Goal: Task Accomplishment & Management: Use online tool/utility

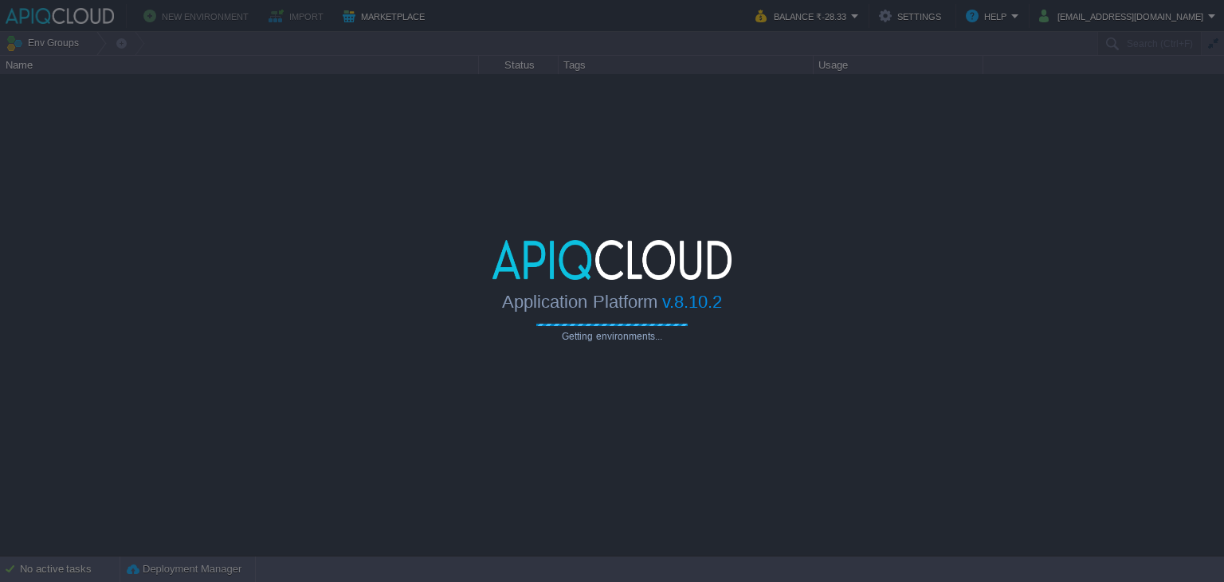
type input "Search (Ctrl+F)"
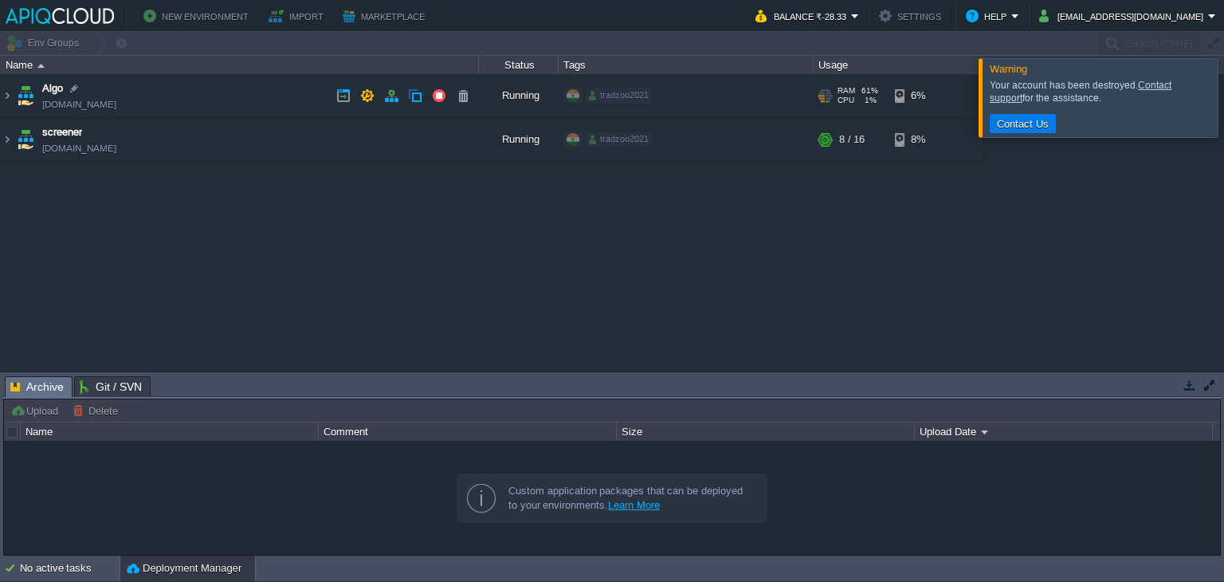
click at [249, 95] on td "Algo [DOMAIN_NAME]" at bounding box center [240, 96] width 478 height 44
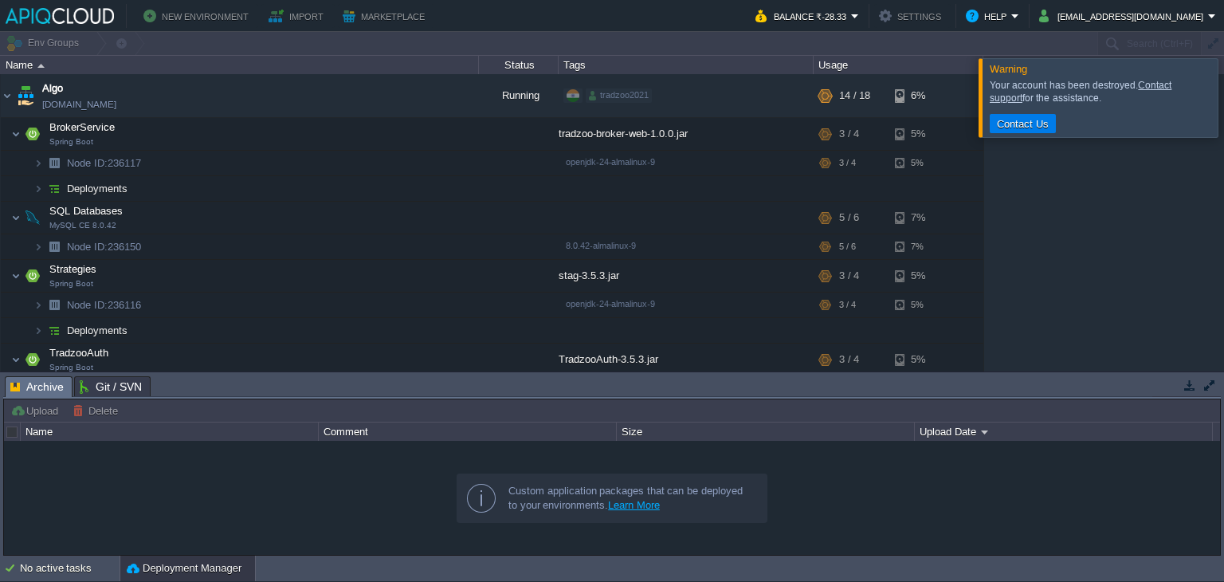
click at [1224, 109] on div at bounding box center [1244, 97] width 0 height 78
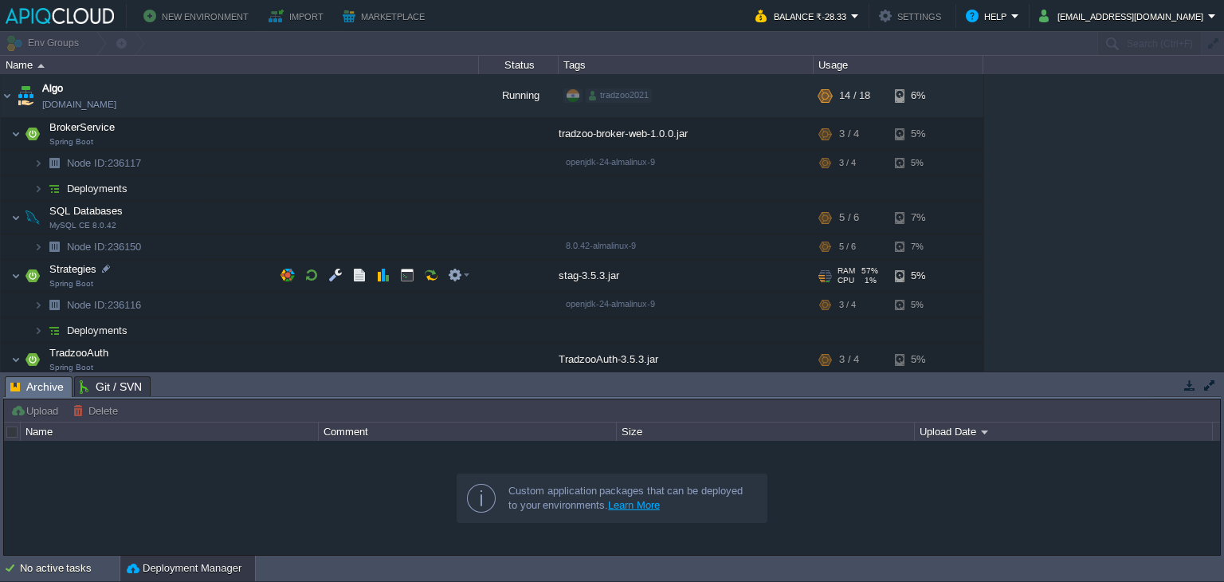
scroll to position [97, 0]
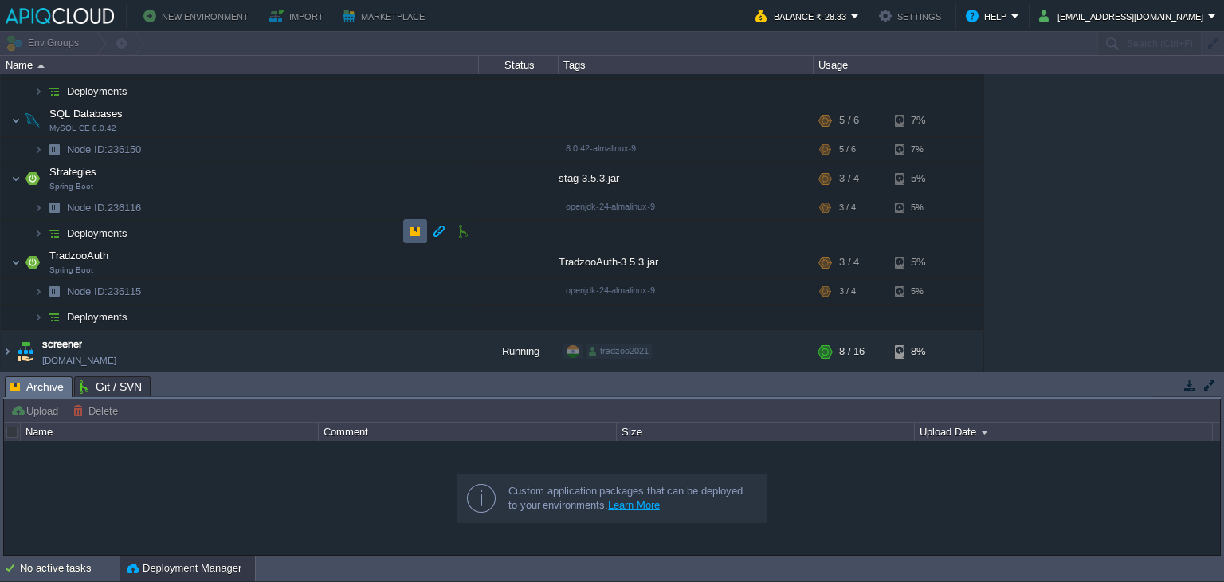
click at [415, 235] on button "button" at bounding box center [415, 231] width 14 height 14
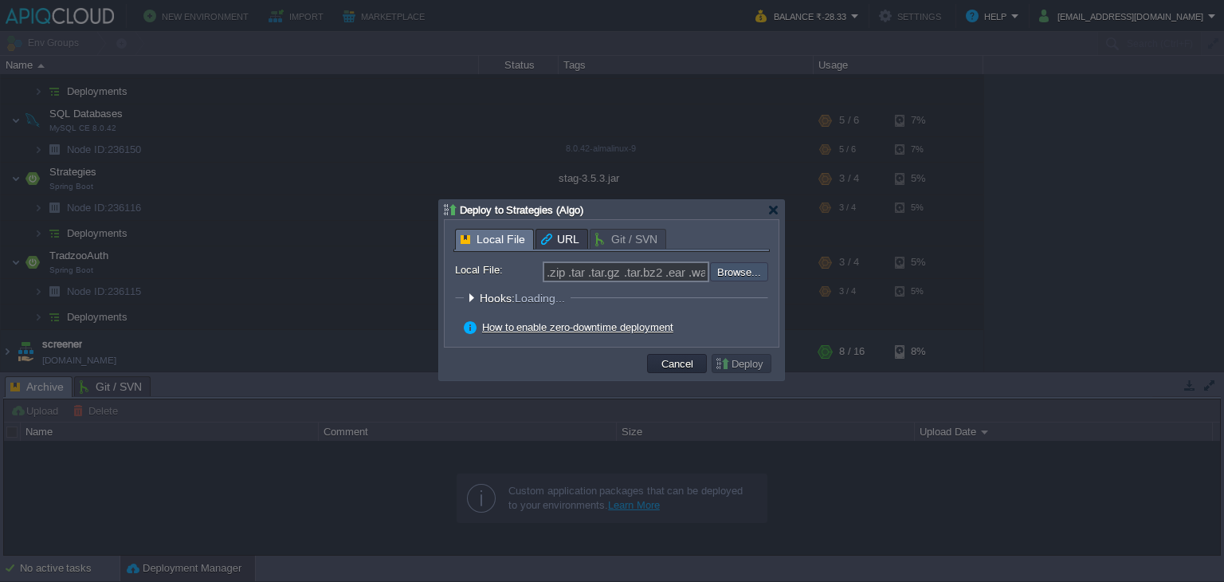
click at [743, 273] on input "file" at bounding box center [668, 271] width 202 height 19
type input "C:\fakepath\stag-3.5.3.jar"
type input "stag-3.5.3.jar"
click at [755, 372] on td "Deploy" at bounding box center [742, 363] width 60 height 19
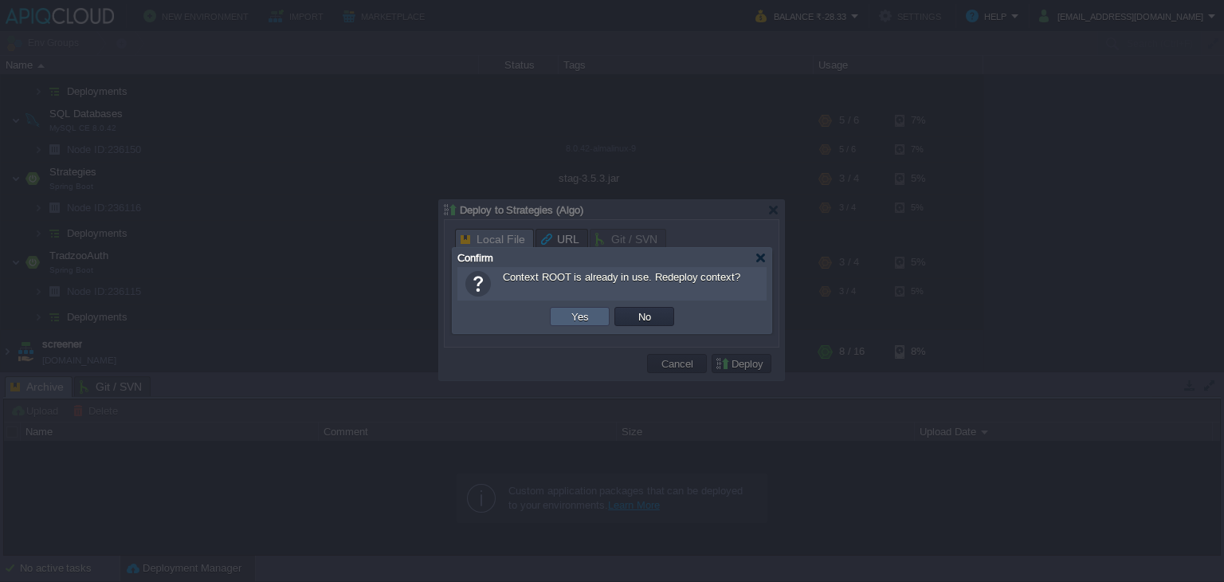
click at [596, 321] on td "Yes" at bounding box center [580, 316] width 60 height 19
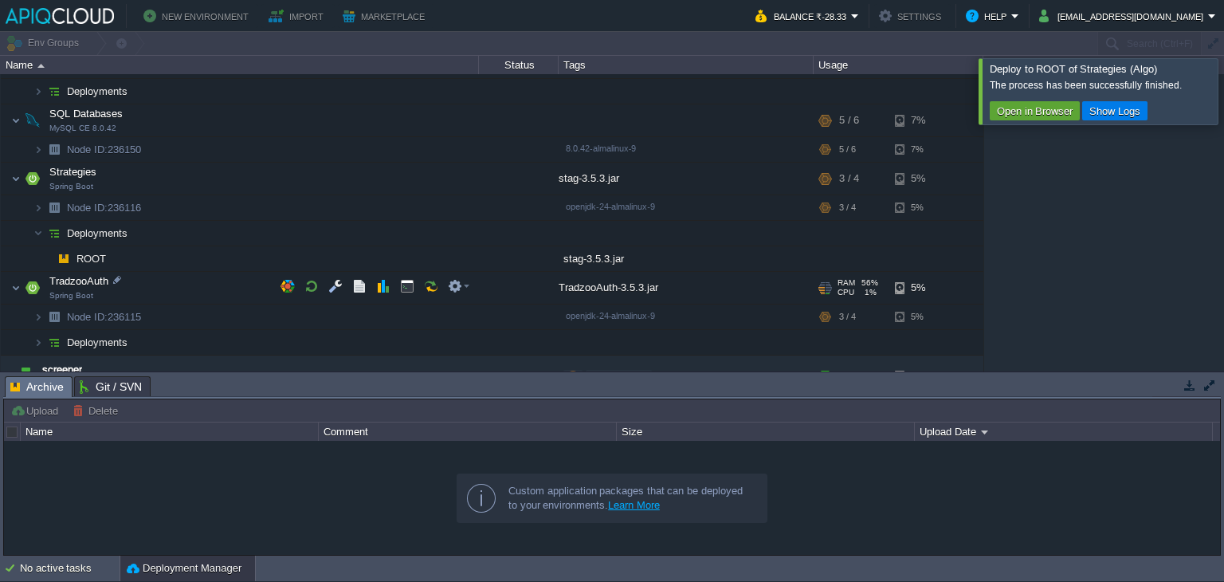
scroll to position [122, 0]
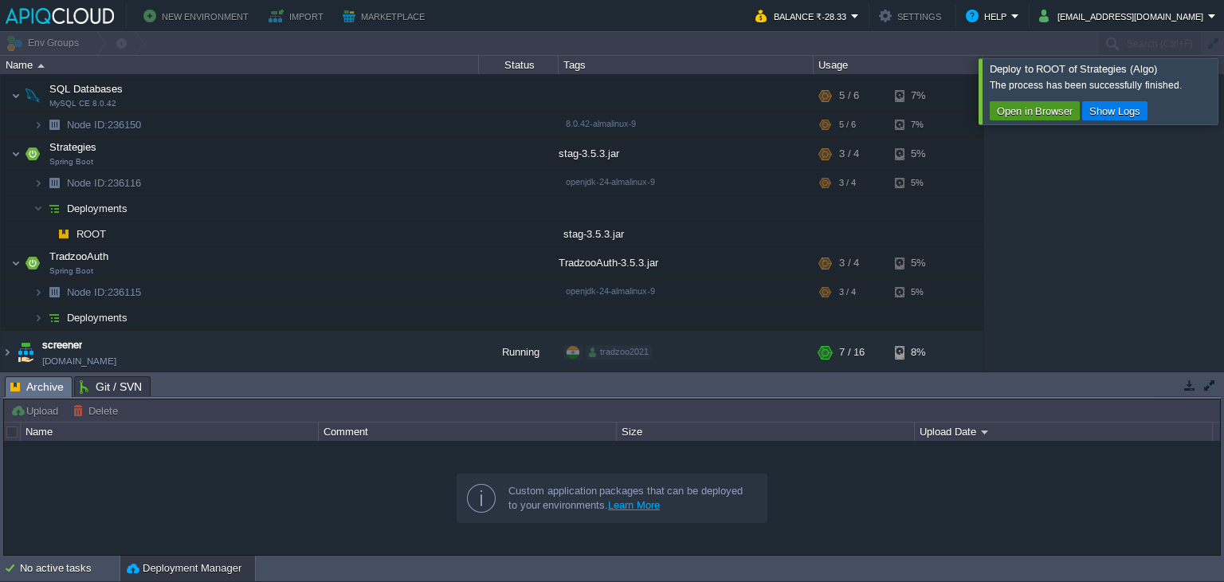
click at [1048, 112] on button "Open in Browser" at bounding box center [1034, 111] width 85 height 14
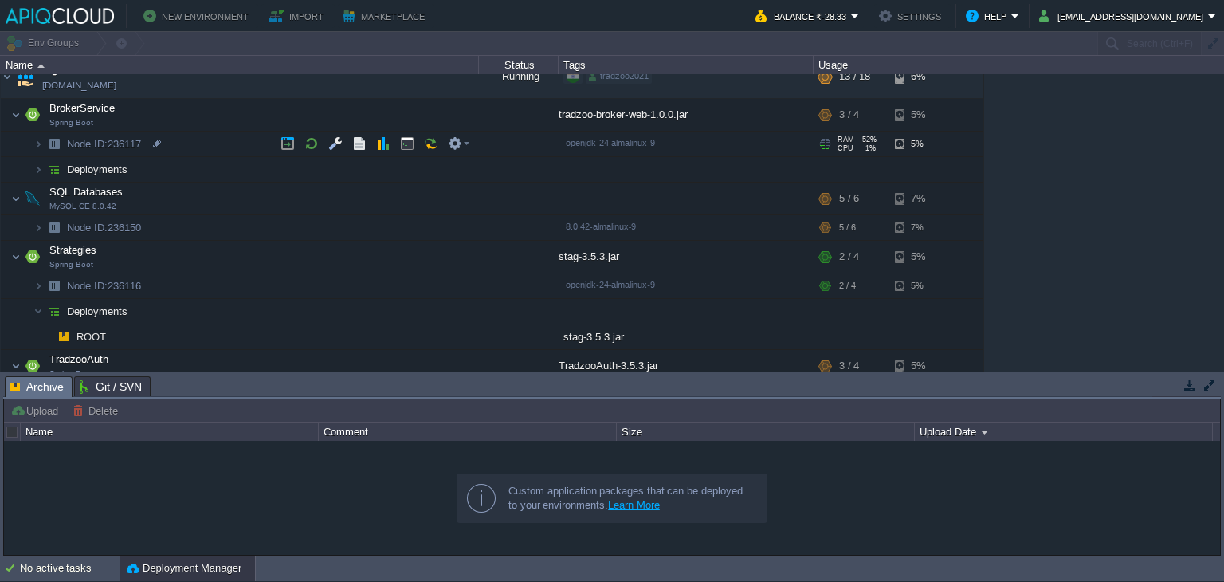
scroll to position [0, 0]
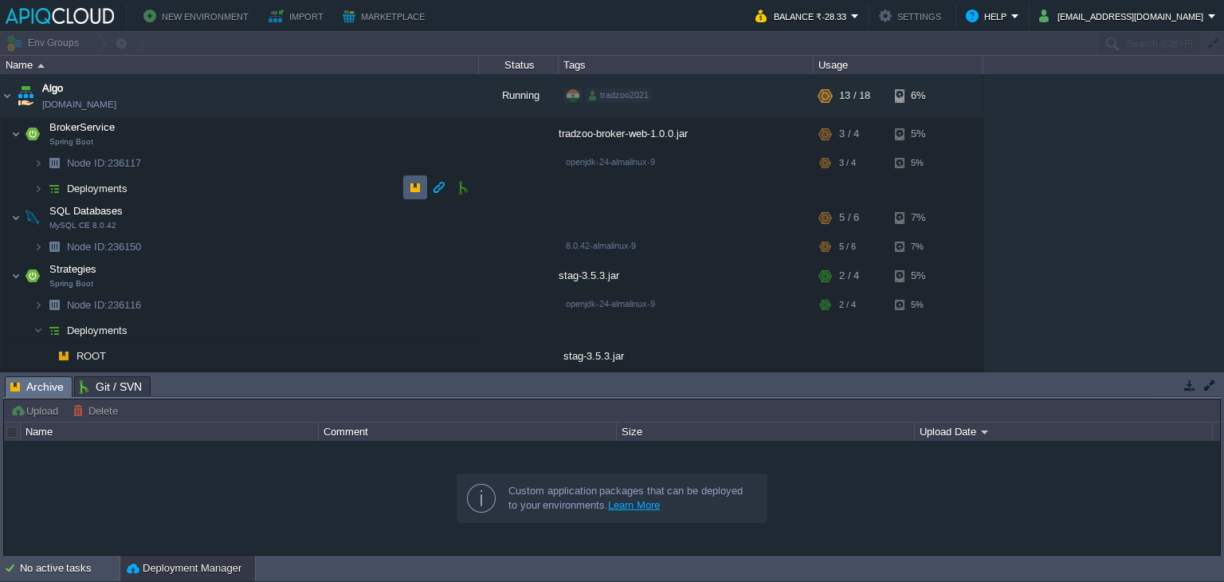
click at [415, 178] on td at bounding box center [415, 187] width 24 height 24
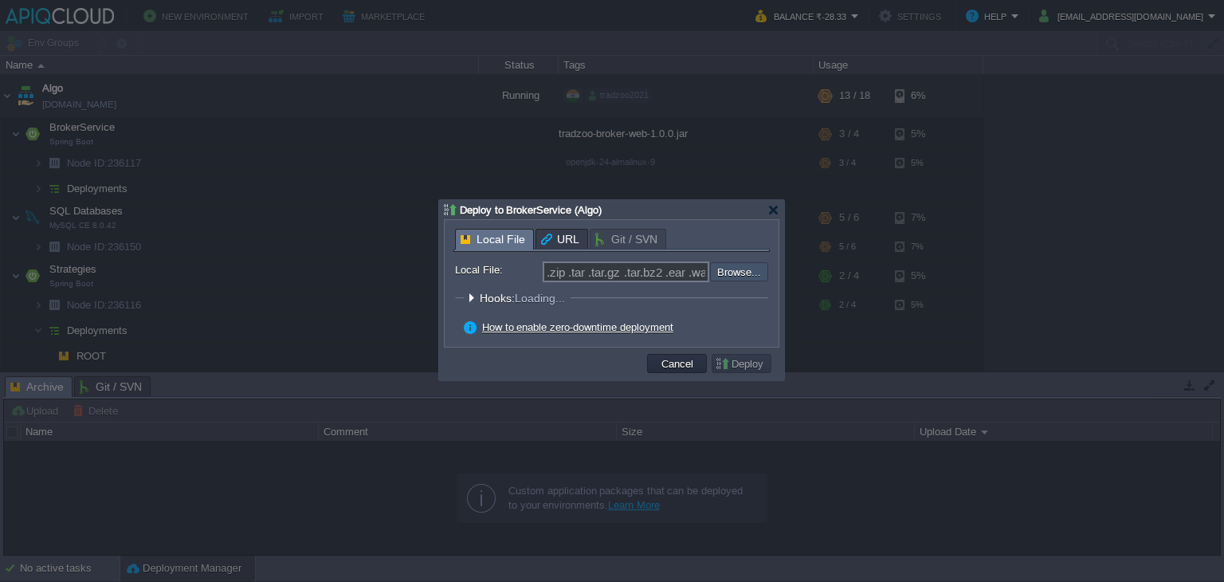
click at [755, 269] on input "file" at bounding box center [668, 271] width 202 height 19
type input "C:\fakepath\tradzoo-broker-web-1.0.0.jar"
type input "tradzoo-broker-web-1.0.0.jar"
click at [739, 364] on button "Deploy" at bounding box center [741, 363] width 53 height 14
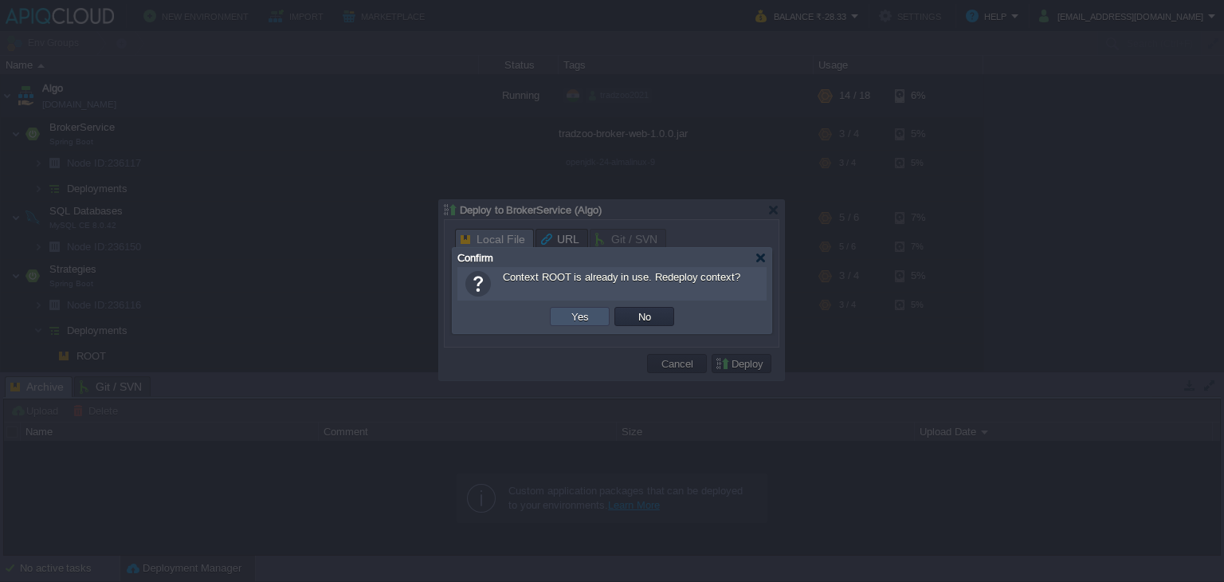
click at [591, 318] on button "Yes" at bounding box center [580, 316] width 27 height 14
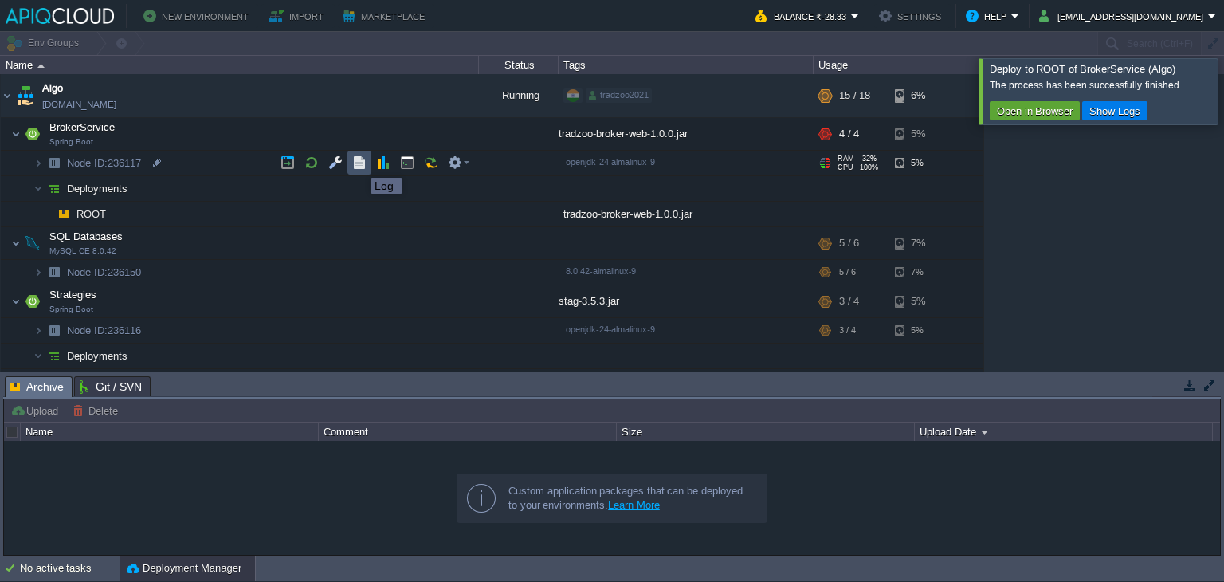
click at [359, 163] on button "button" at bounding box center [359, 162] width 14 height 14
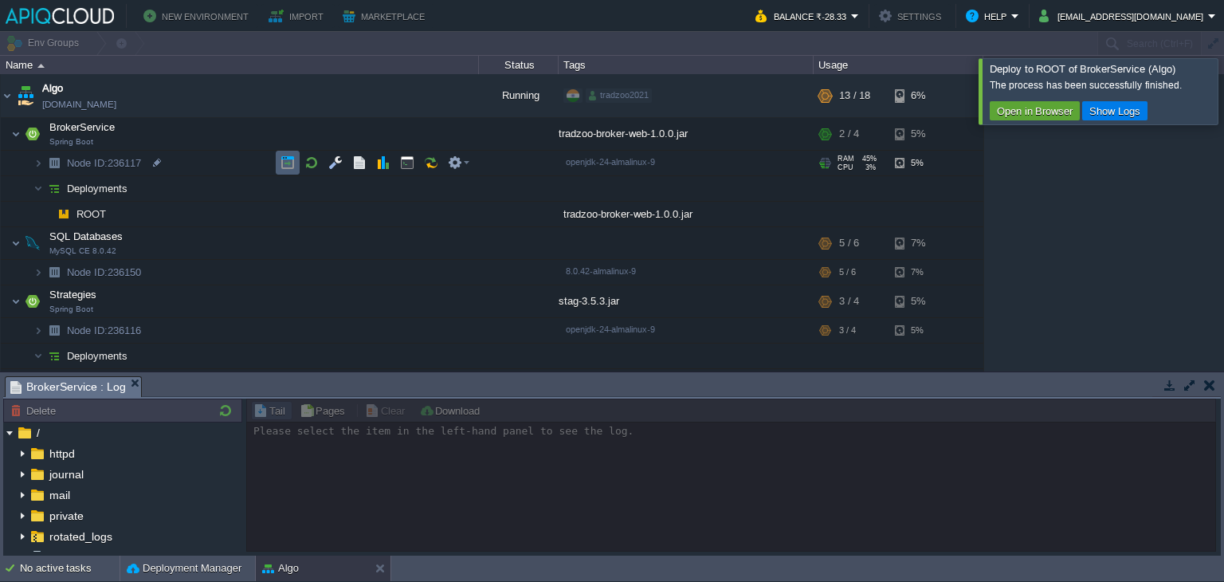
click at [296, 162] on td at bounding box center [288, 163] width 24 height 24
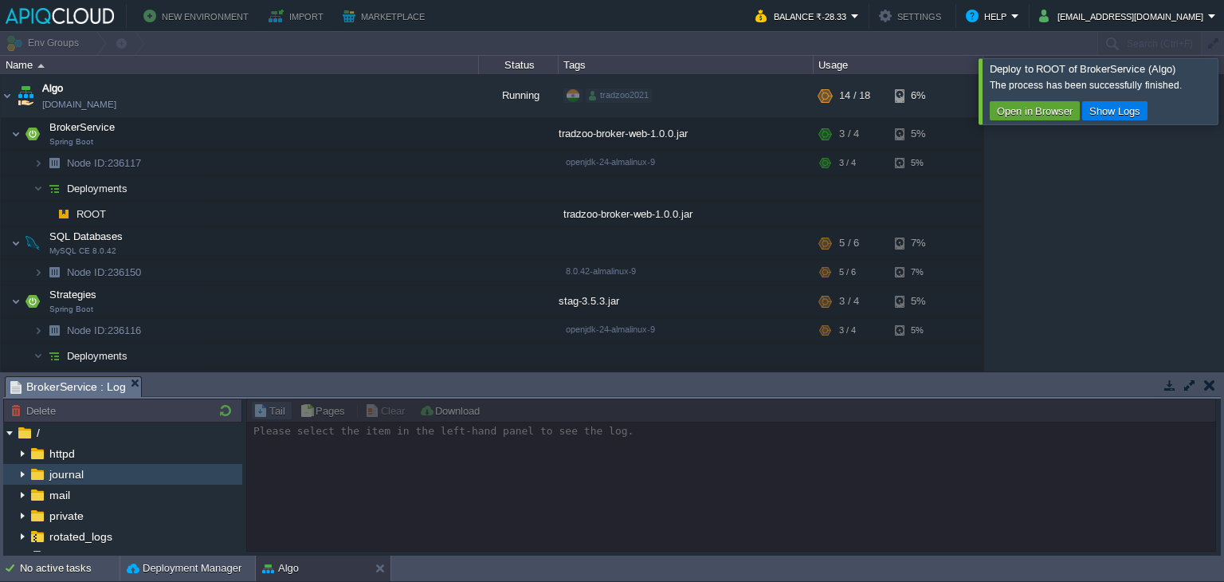
scroll to position [77, 0]
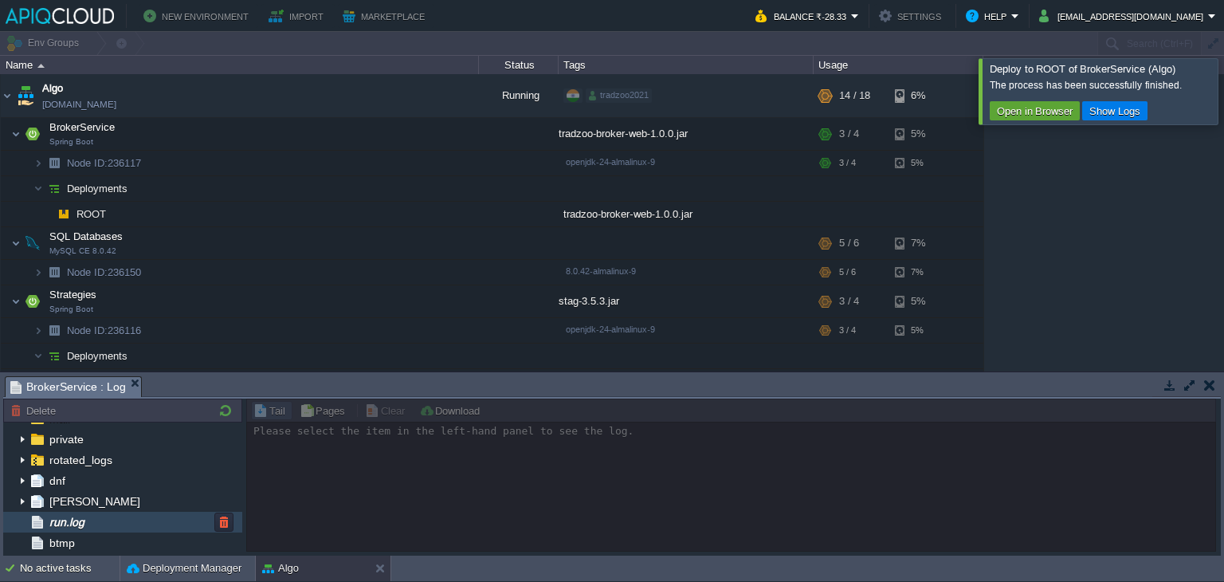
click at [86, 521] on span "run.log" at bounding box center [66, 522] width 41 height 14
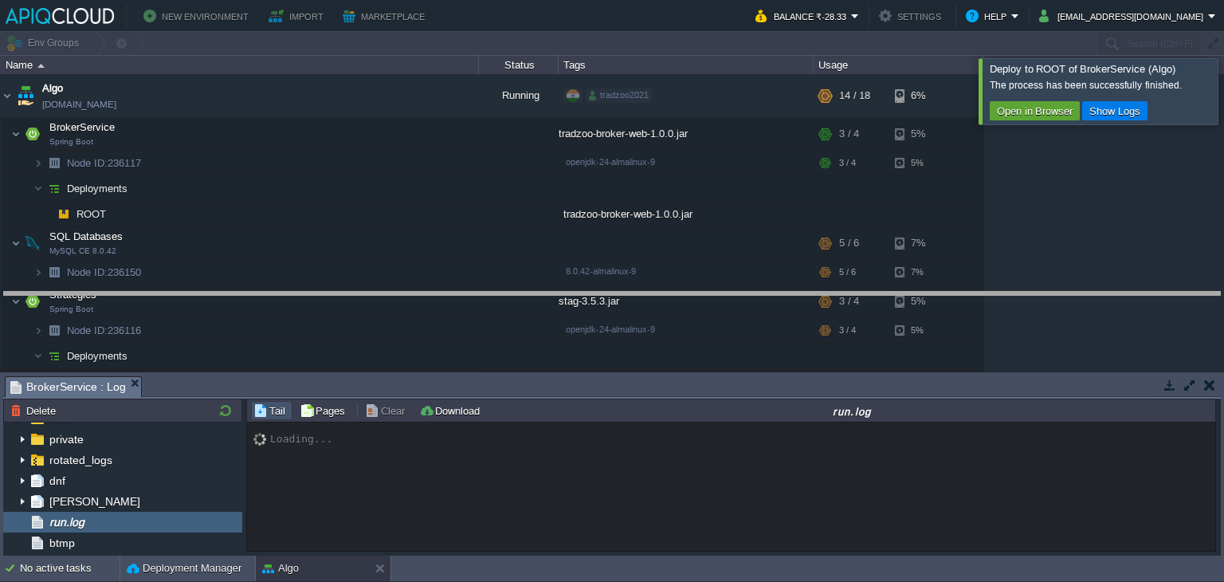
drag, startPoint x: 683, startPoint y: 389, endPoint x: 692, endPoint y: 304, distance: 85.7
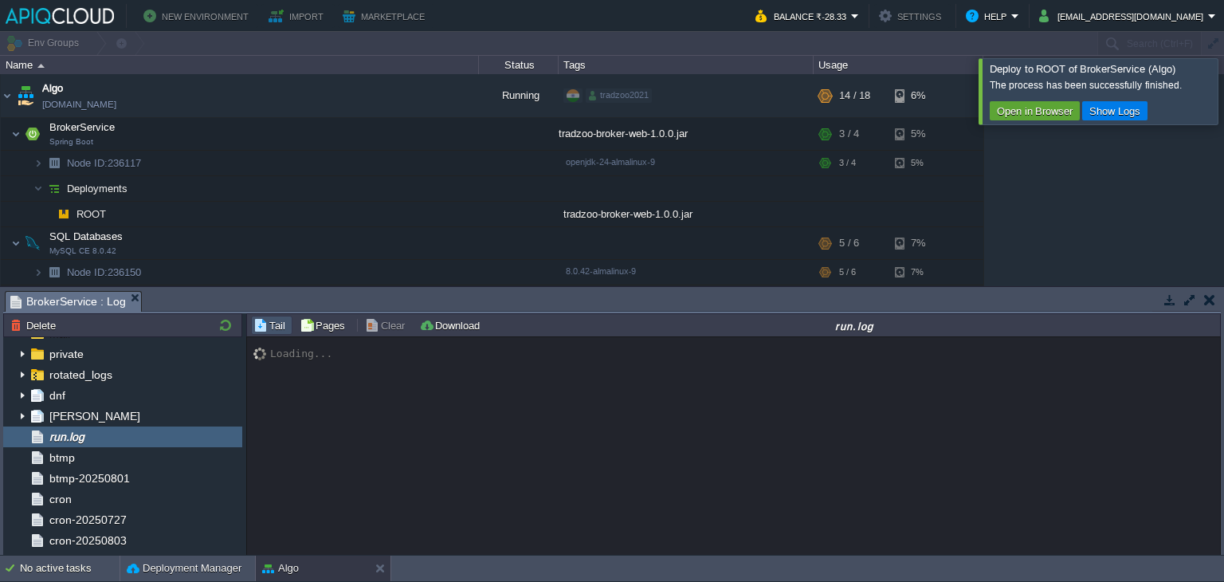
click at [1224, 102] on div at bounding box center [1244, 90] width 0 height 65
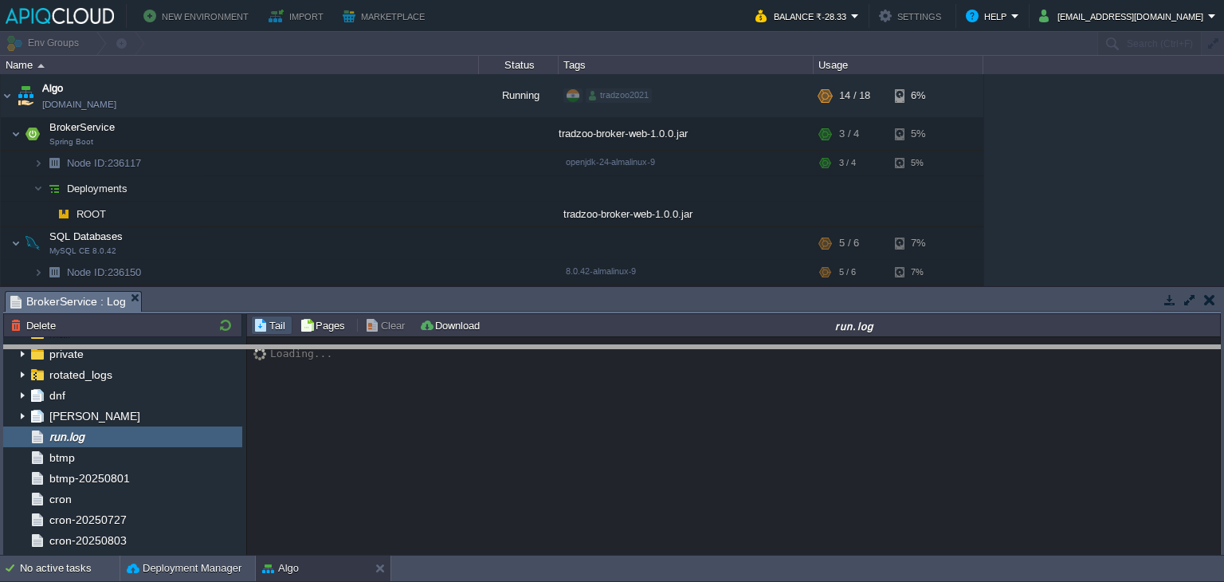
drag, startPoint x: 713, startPoint y: 304, endPoint x: 716, endPoint y: 360, distance: 56.7
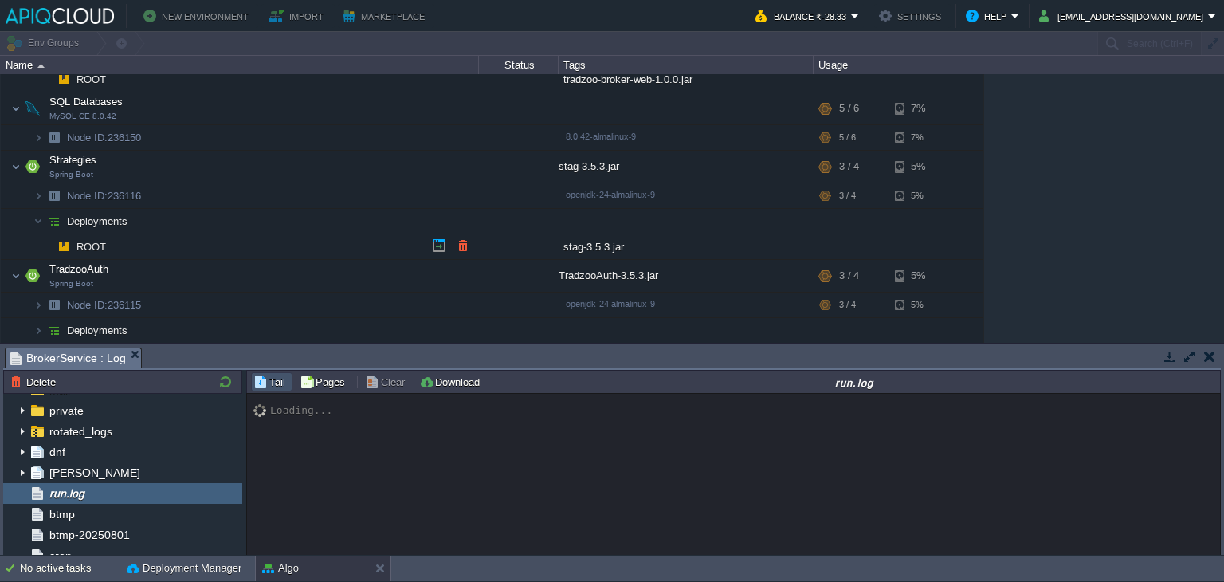
scroll to position [147, 0]
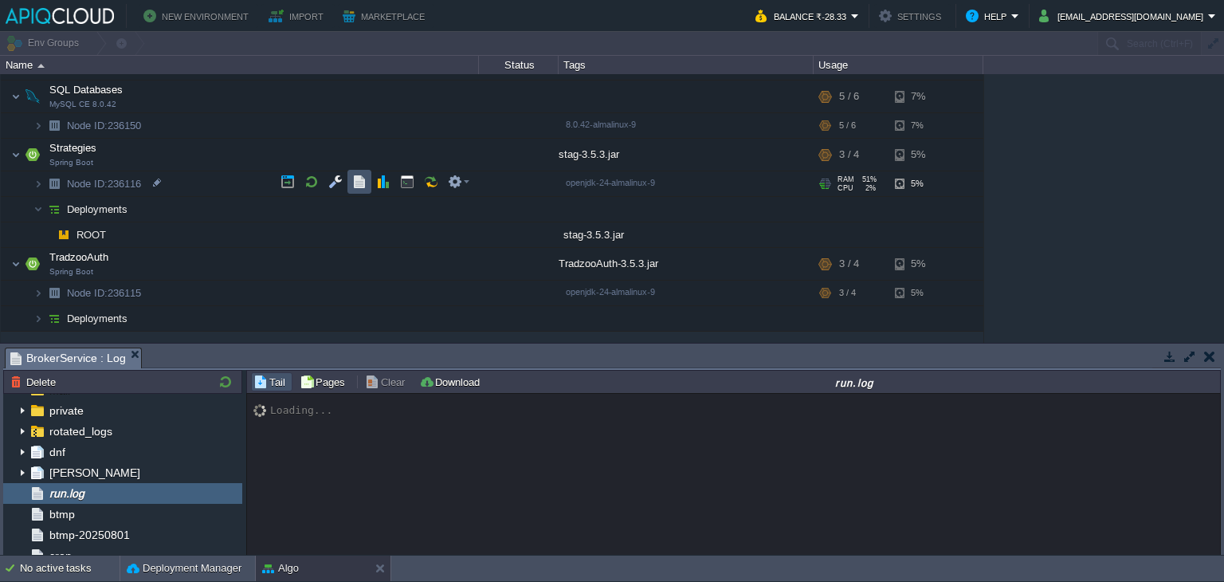
click at [364, 185] on button "button" at bounding box center [359, 182] width 14 height 14
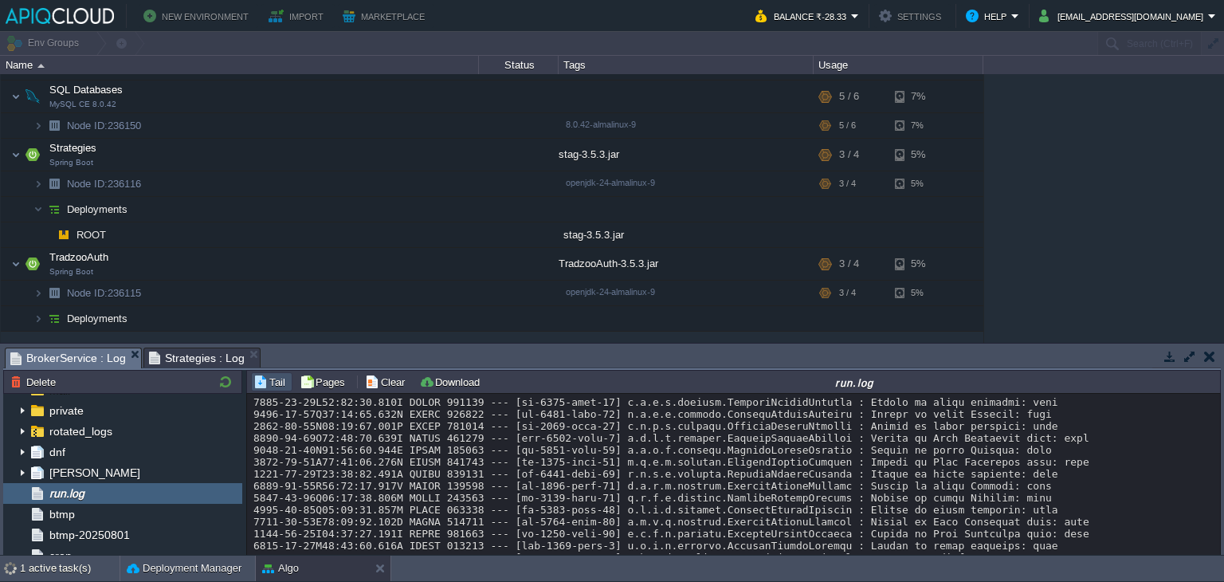
click at [88, 363] on span "BrokerService : Log" at bounding box center [68, 358] width 116 height 20
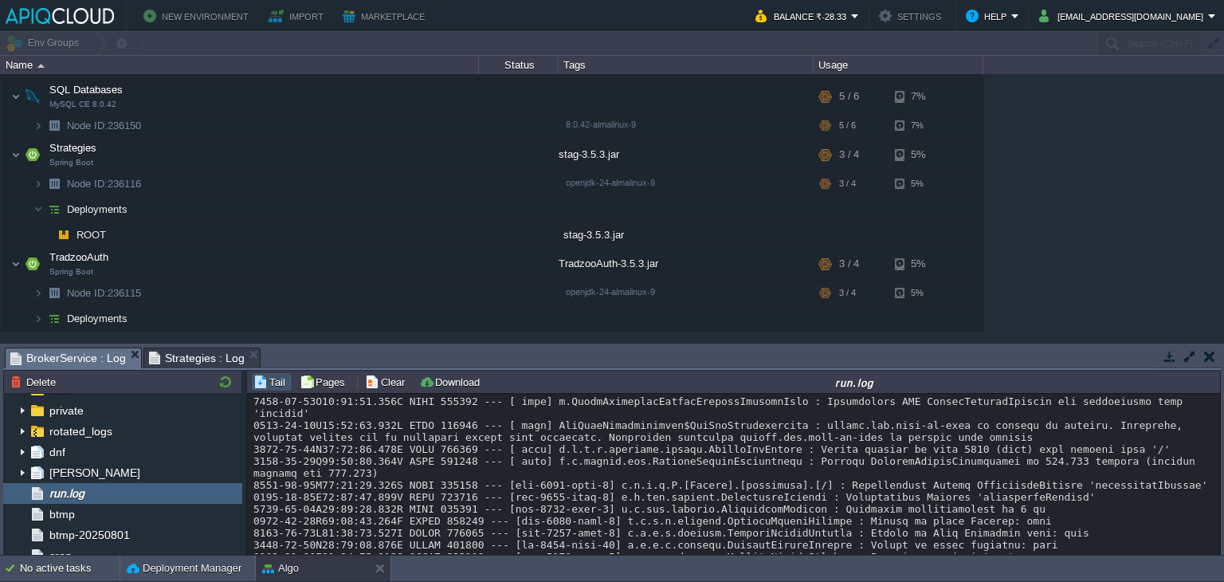
scroll to position [989, 0]
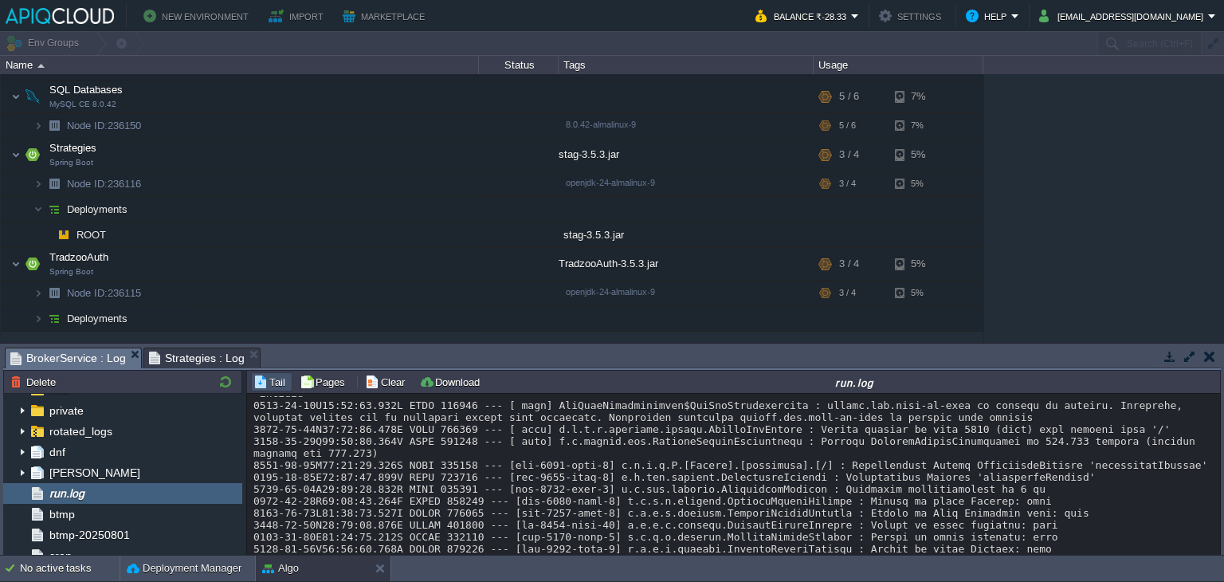
click at [1209, 358] on button "button" at bounding box center [1210, 356] width 11 height 14
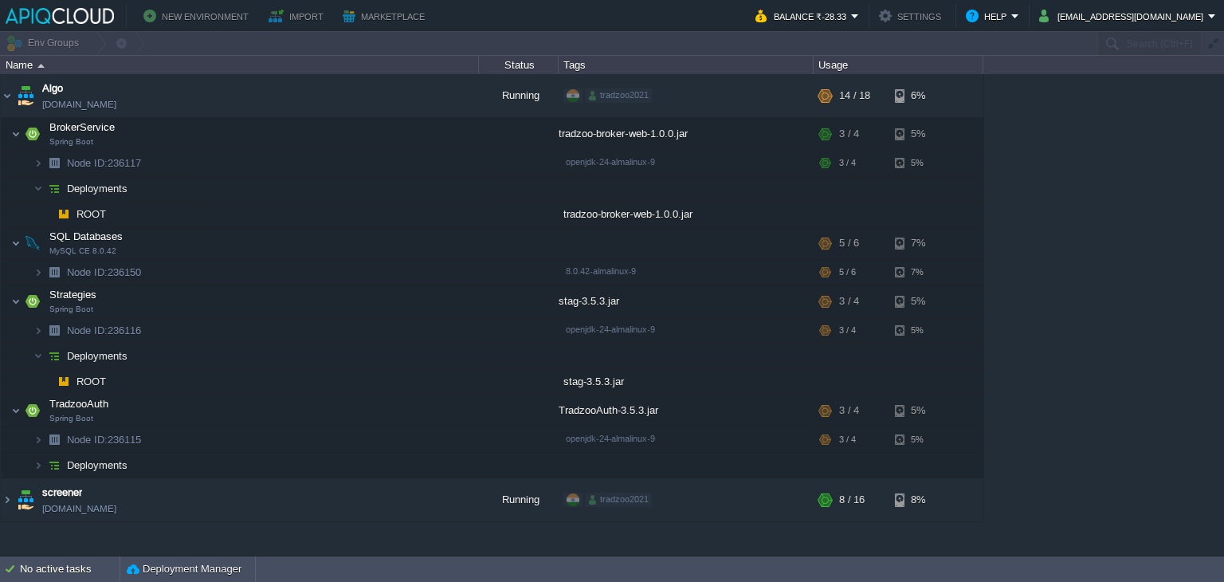
scroll to position [0, 0]
click at [1073, 338] on div "Algo [DOMAIN_NAME] Running tradzoo2021 + Add to Env Group RAM 59% CPU 1% 13 / 1…" at bounding box center [612, 315] width 1224 height 482
click at [353, 324] on button "button" at bounding box center [359, 328] width 14 height 14
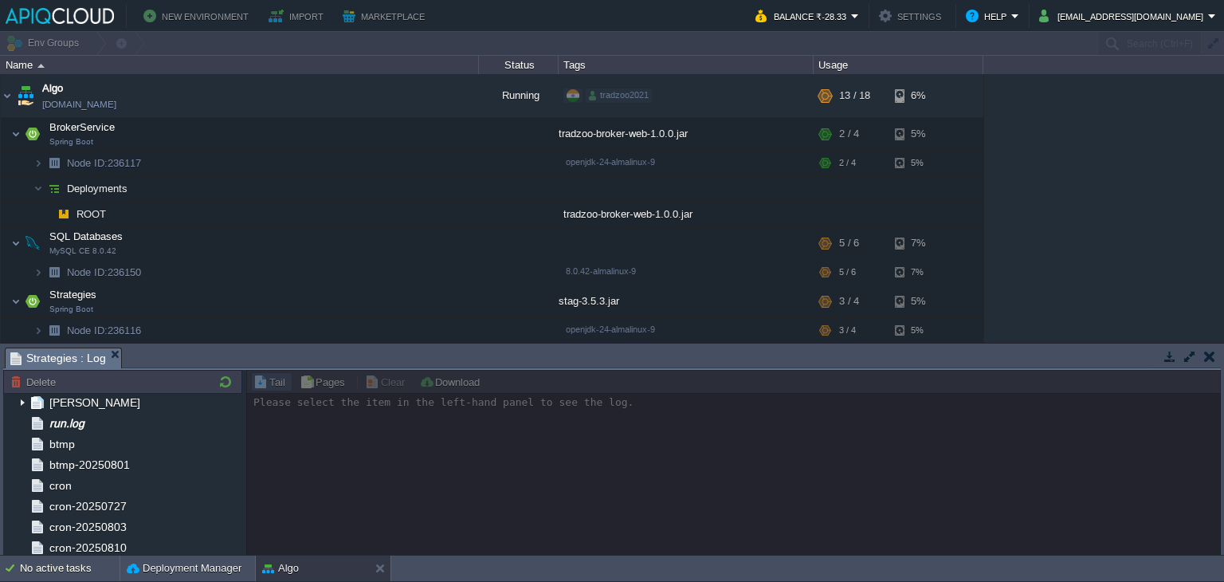
scroll to position [153, 0]
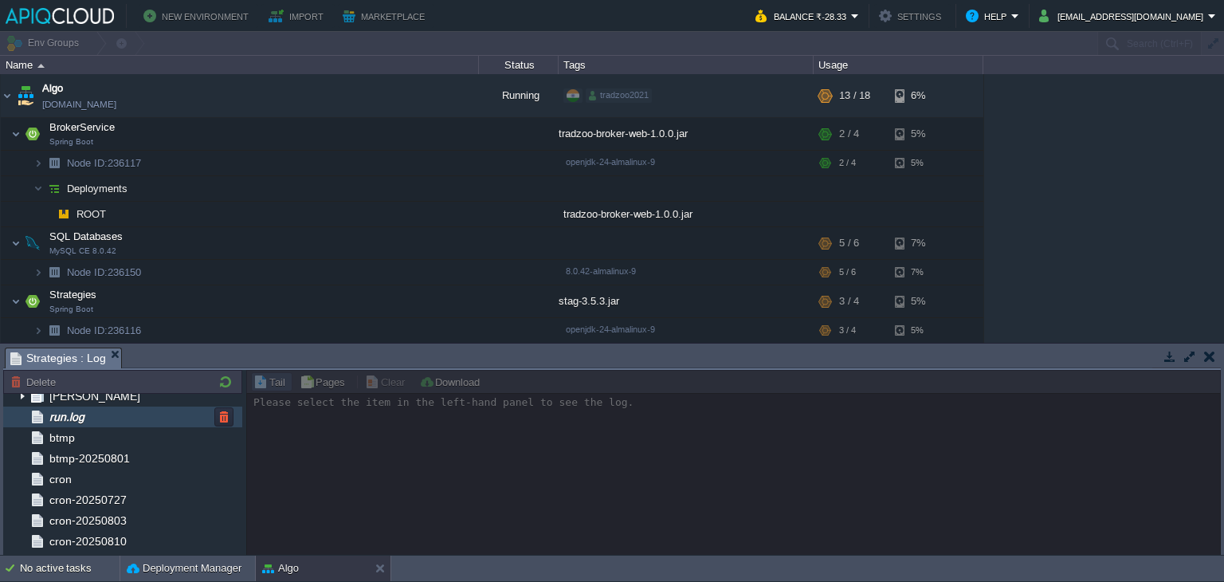
click at [115, 423] on div "run.log" at bounding box center [122, 417] width 239 height 21
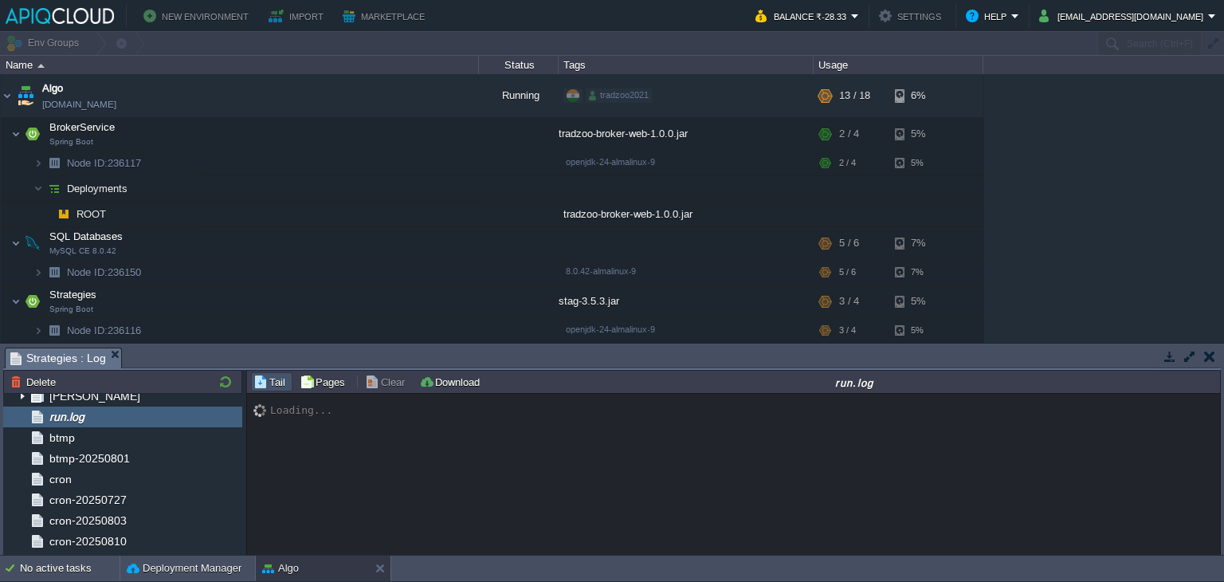
scroll to position [12283, 0]
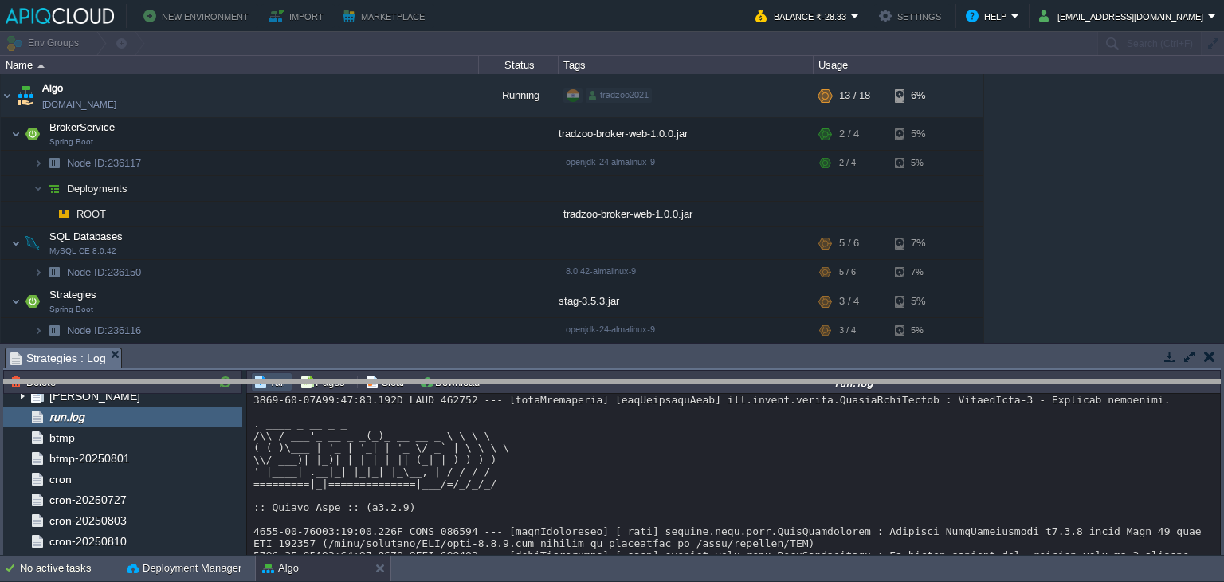
drag, startPoint x: 892, startPoint y: 354, endPoint x: 893, endPoint y: 389, distance: 35.1
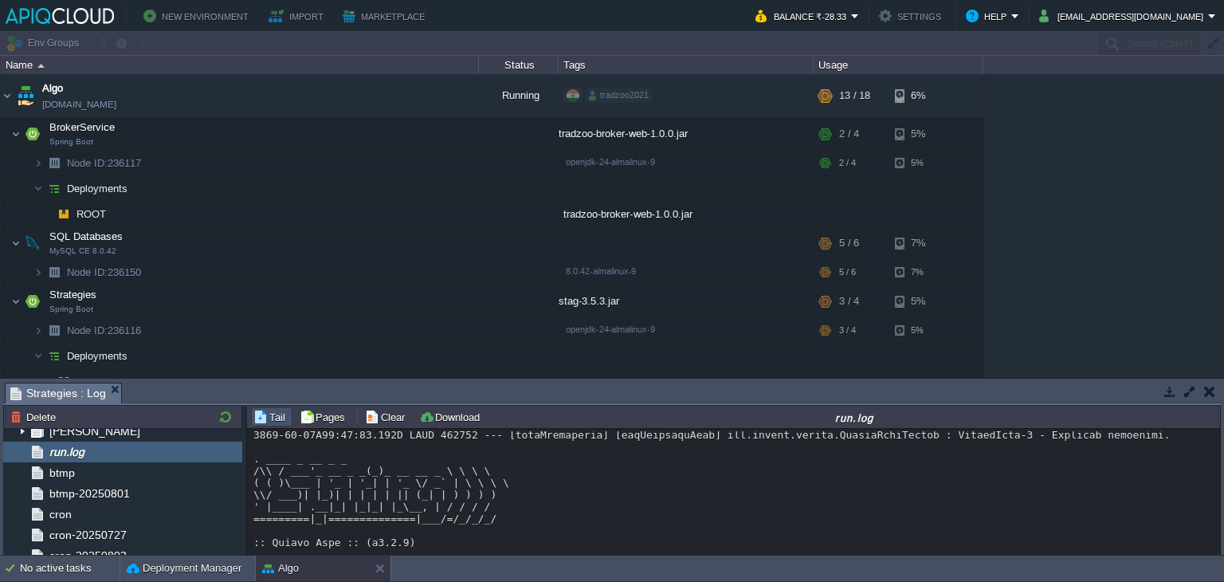
scroll to position [12318, 0]
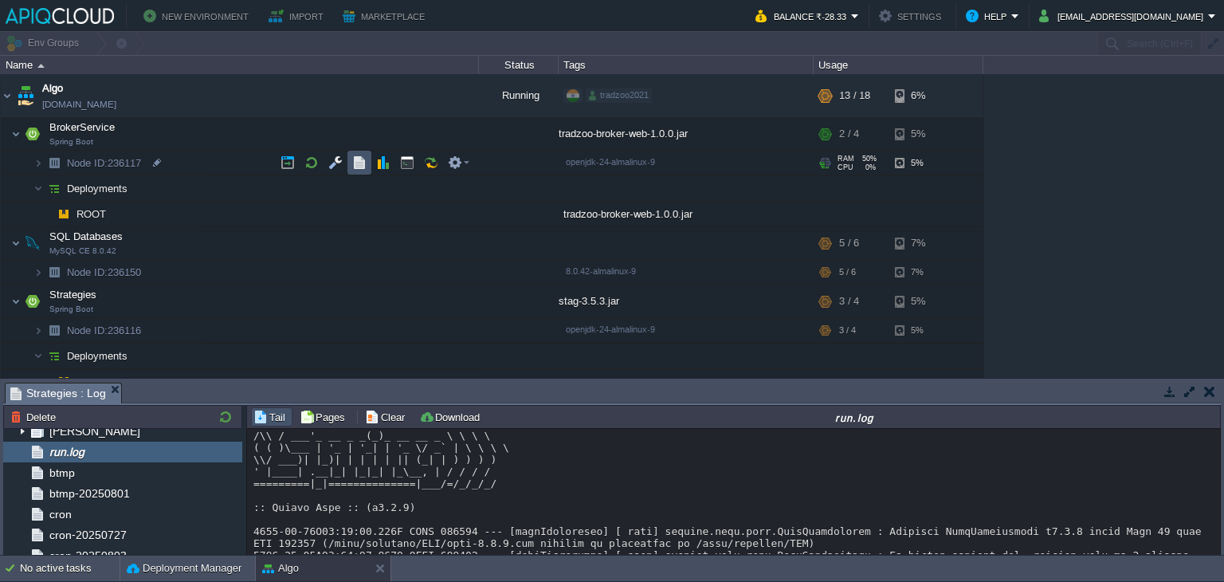
click at [358, 168] on button "button" at bounding box center [359, 162] width 14 height 14
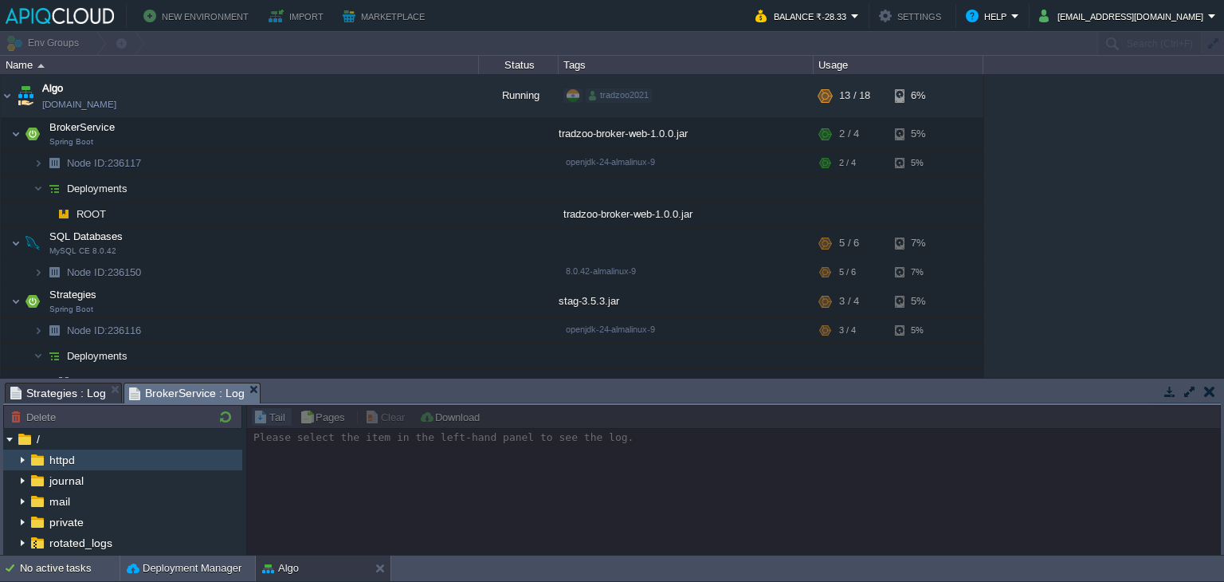
scroll to position [129, 0]
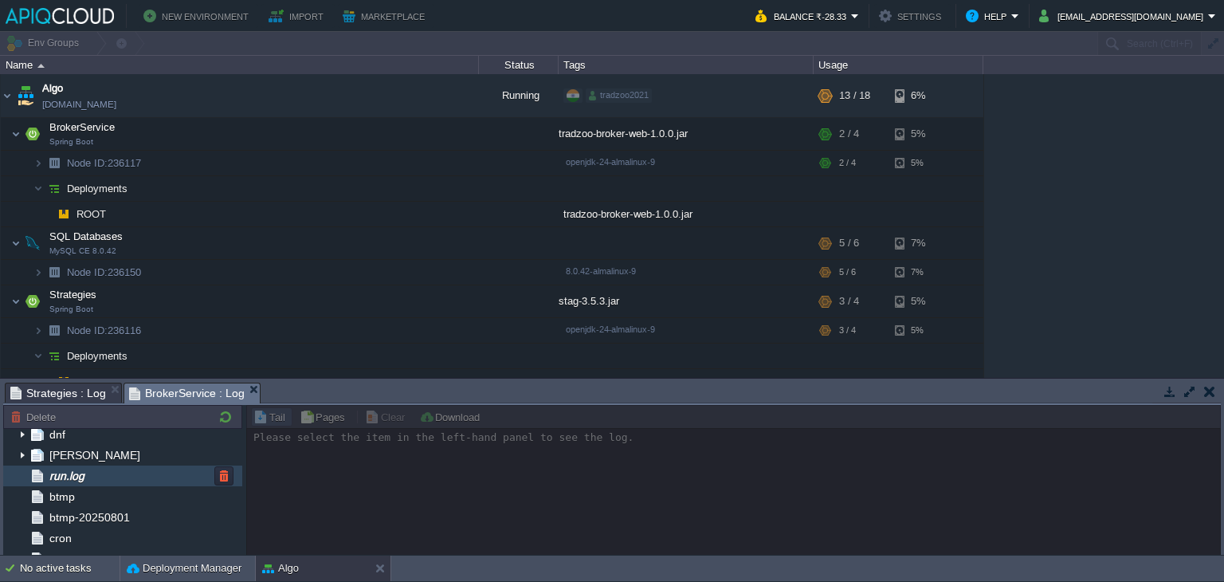
click at [100, 479] on div "run.log" at bounding box center [122, 476] width 239 height 21
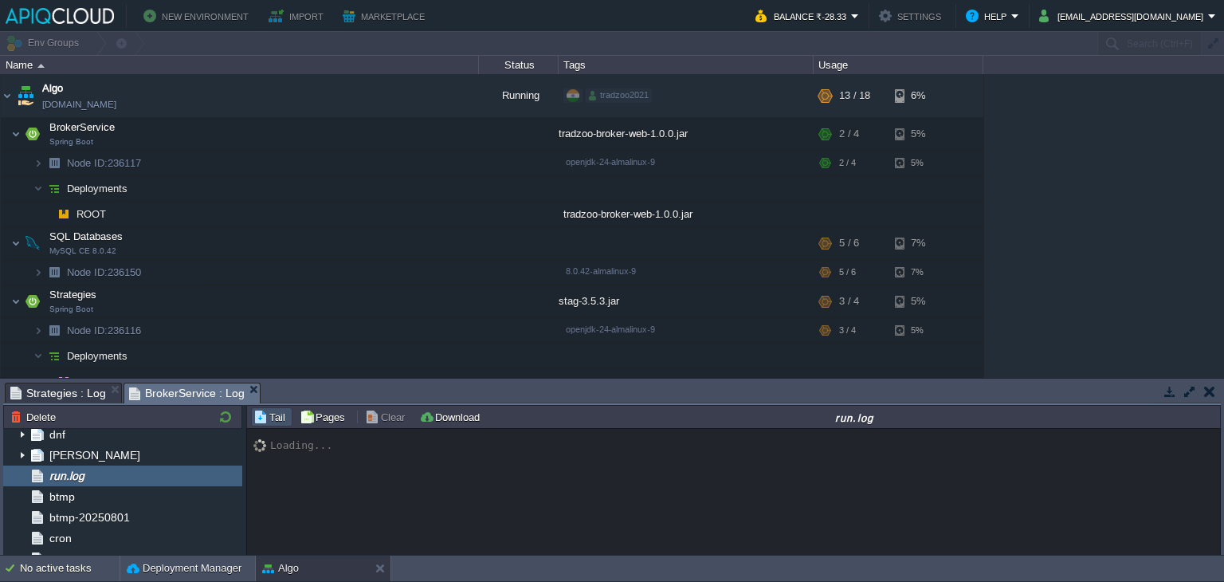
scroll to position [1024, 0]
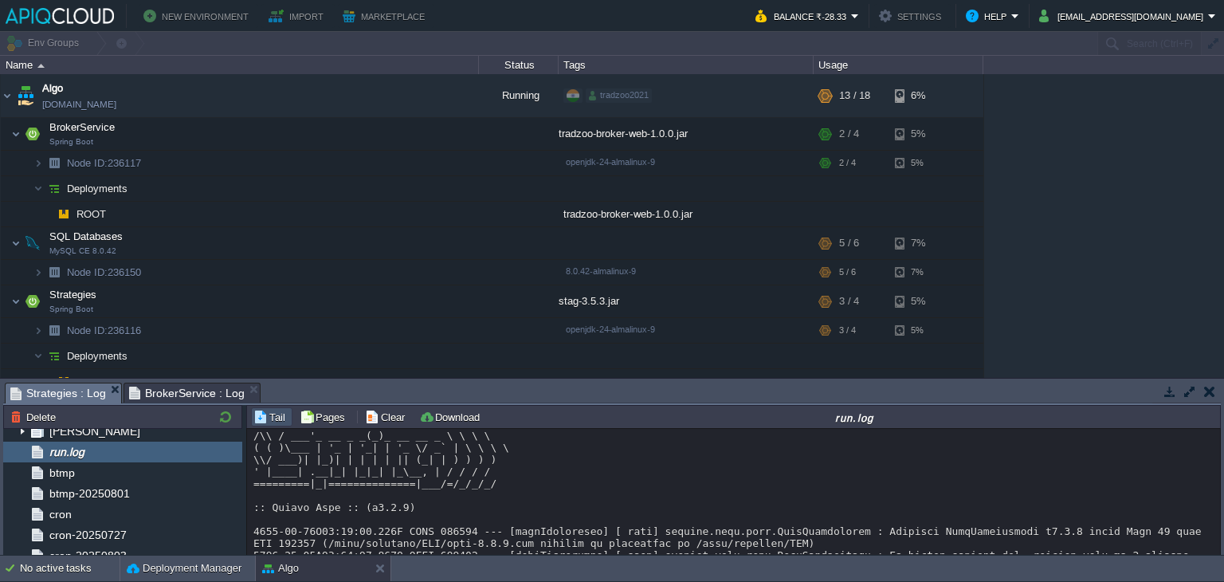
click at [39, 390] on span "Strategies : Log" at bounding box center [58, 393] width 96 height 20
click at [175, 385] on span "BrokerService : Log" at bounding box center [187, 392] width 116 height 19
click at [73, 392] on span "Strategies : Log" at bounding box center [58, 393] width 96 height 20
click at [286, 272] on button "button" at bounding box center [288, 271] width 14 height 14
click at [415, 351] on button "button" at bounding box center [415, 354] width 14 height 14
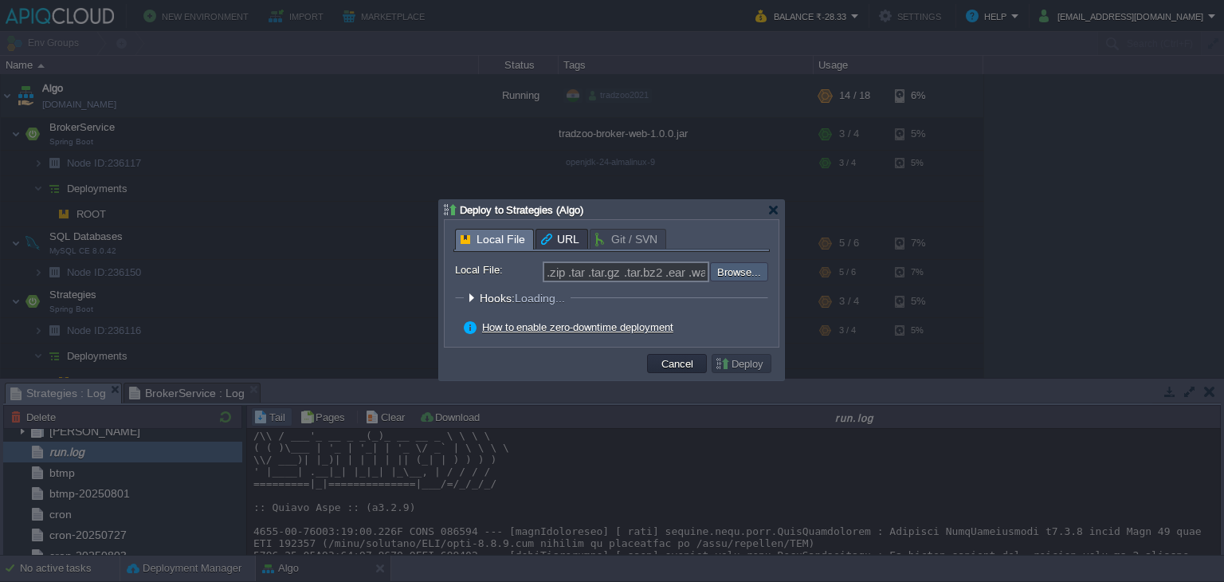
click at [742, 275] on input "file" at bounding box center [668, 271] width 202 height 19
type input "C:\fakepath\stag-3.5.3.jar"
type input "stag-3.5.3.jar"
click at [741, 368] on button "Deploy" at bounding box center [741, 363] width 53 height 14
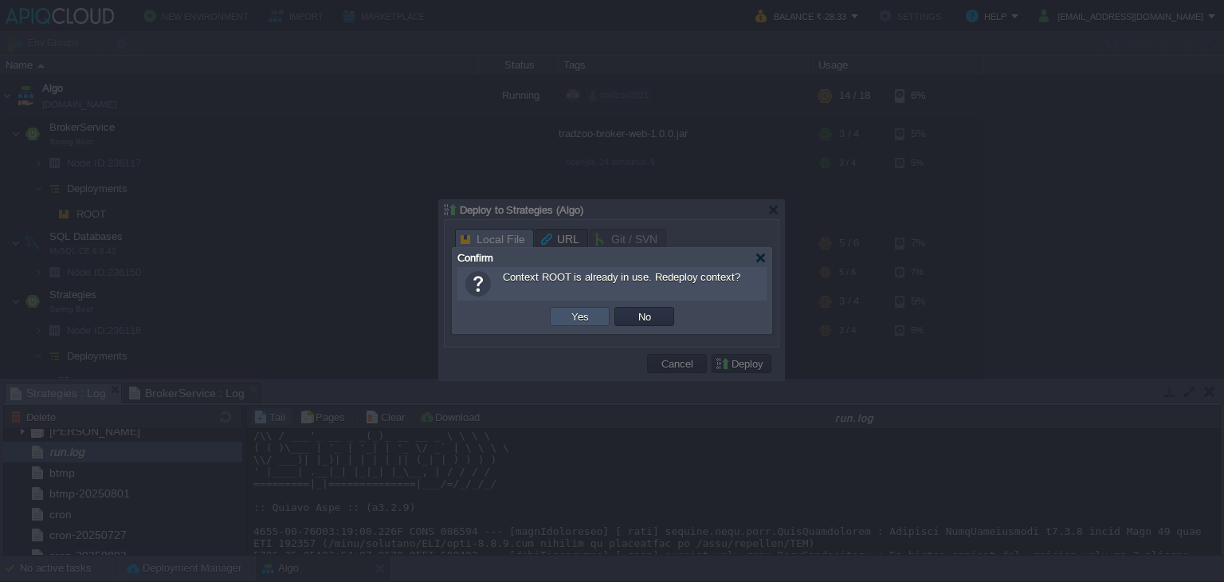
click at [587, 316] on button "Yes" at bounding box center [580, 316] width 27 height 14
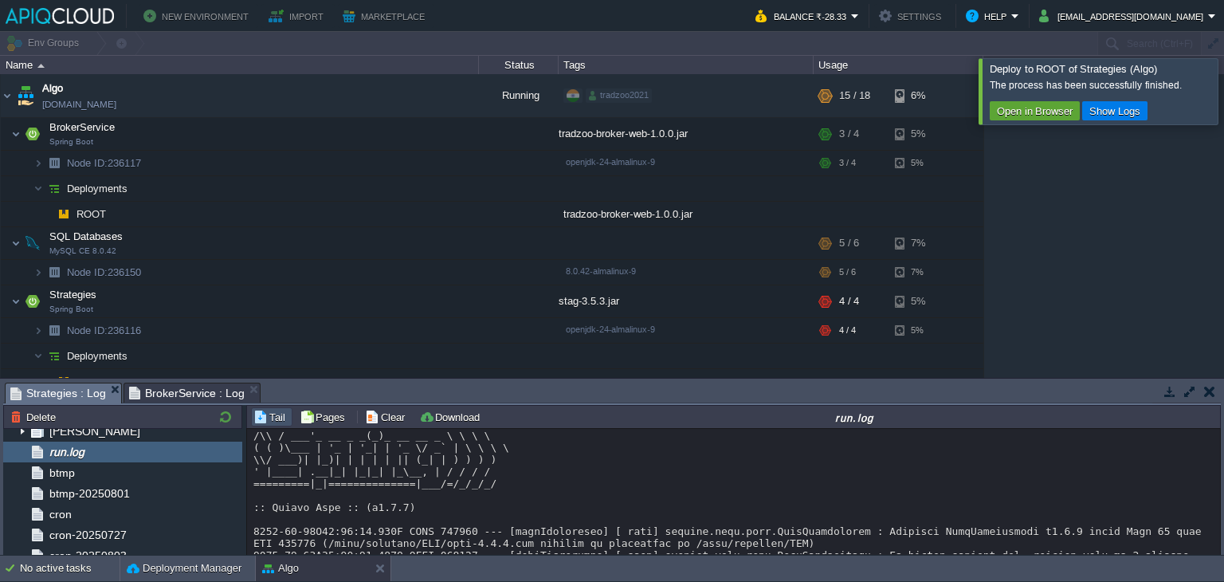
scroll to position [8, 0]
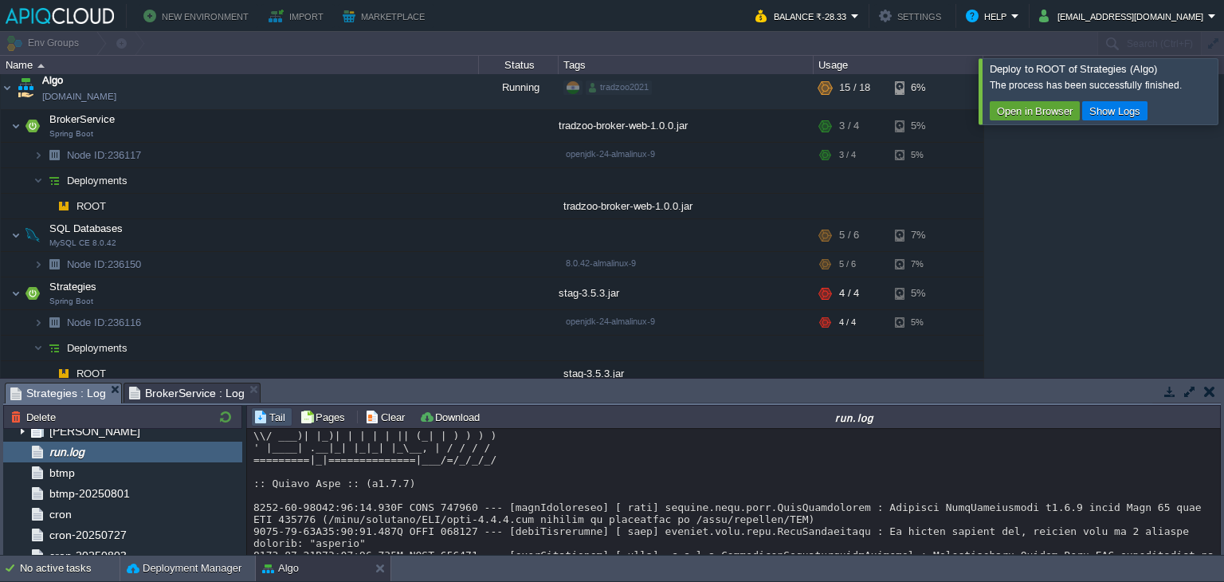
click at [1224, 109] on div at bounding box center [1244, 90] width 0 height 65
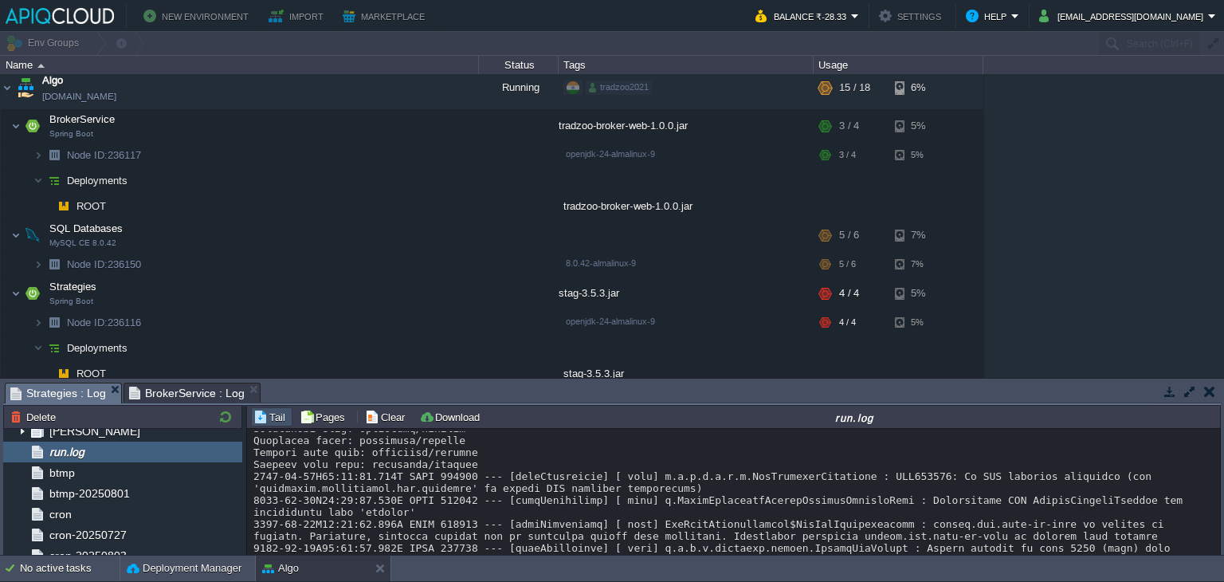
scroll to position [13166, 0]
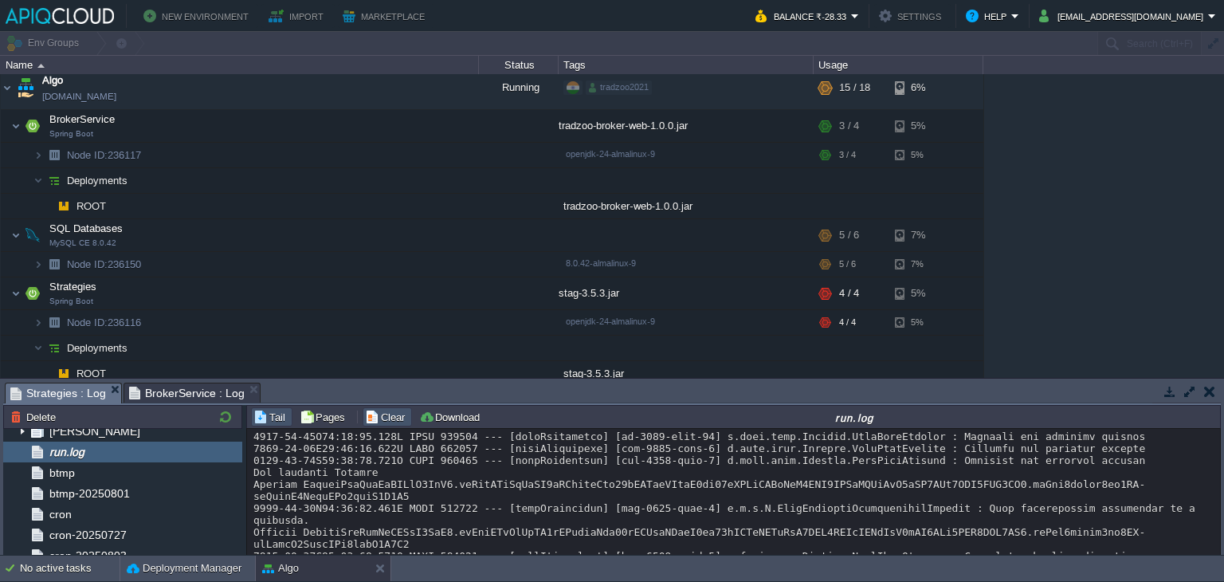
click at [396, 419] on button "Clear" at bounding box center [387, 417] width 45 height 14
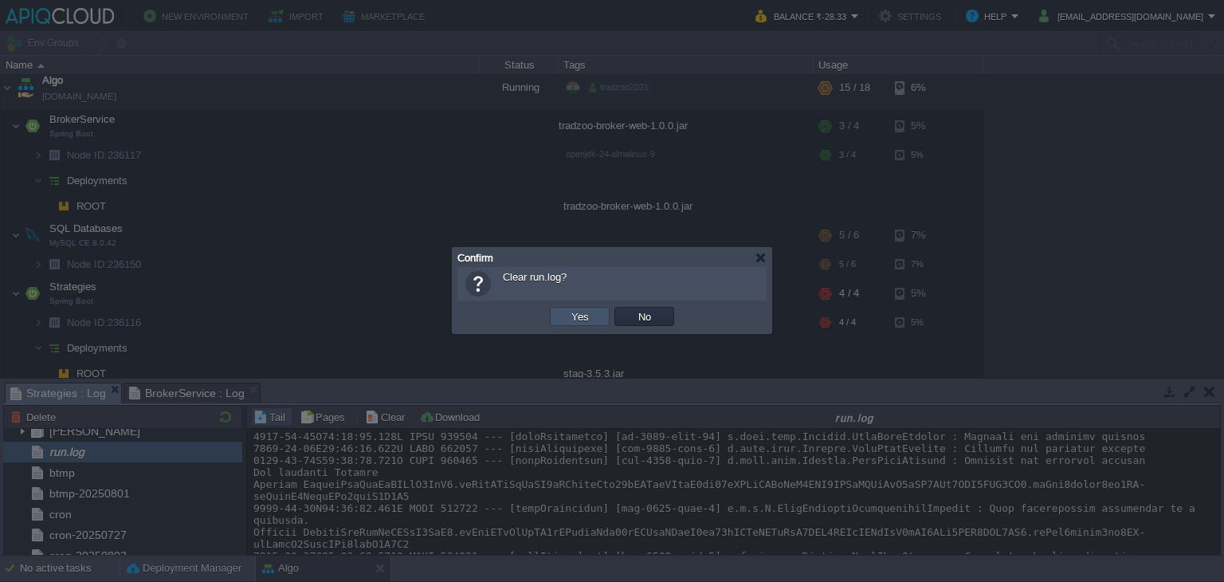
click at [590, 310] on button "Yes" at bounding box center [580, 316] width 27 height 14
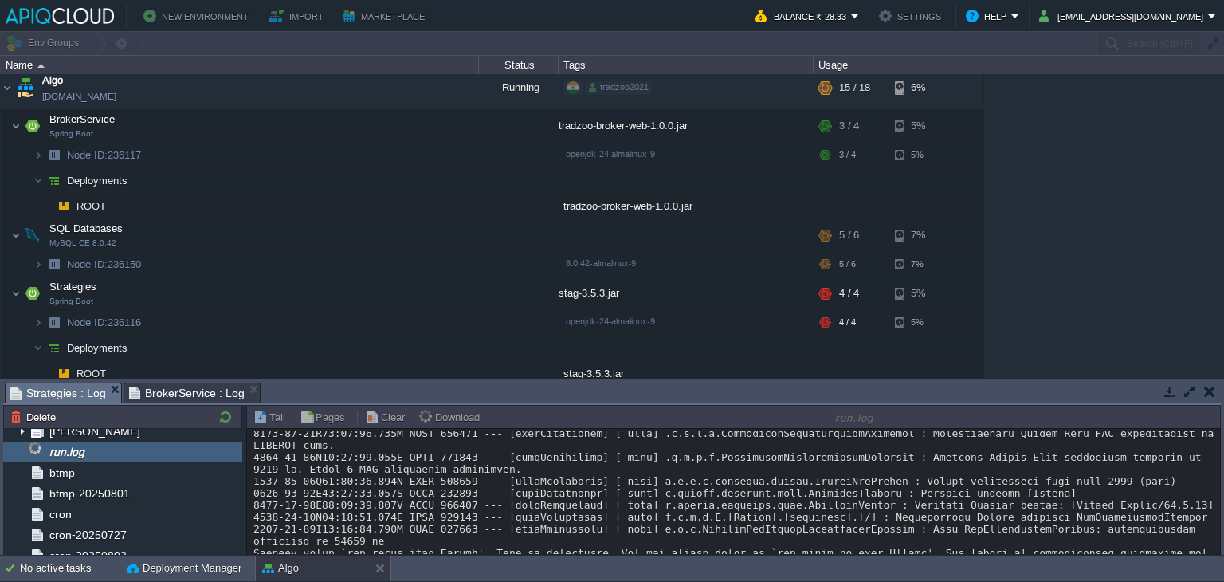
scroll to position [0, 0]
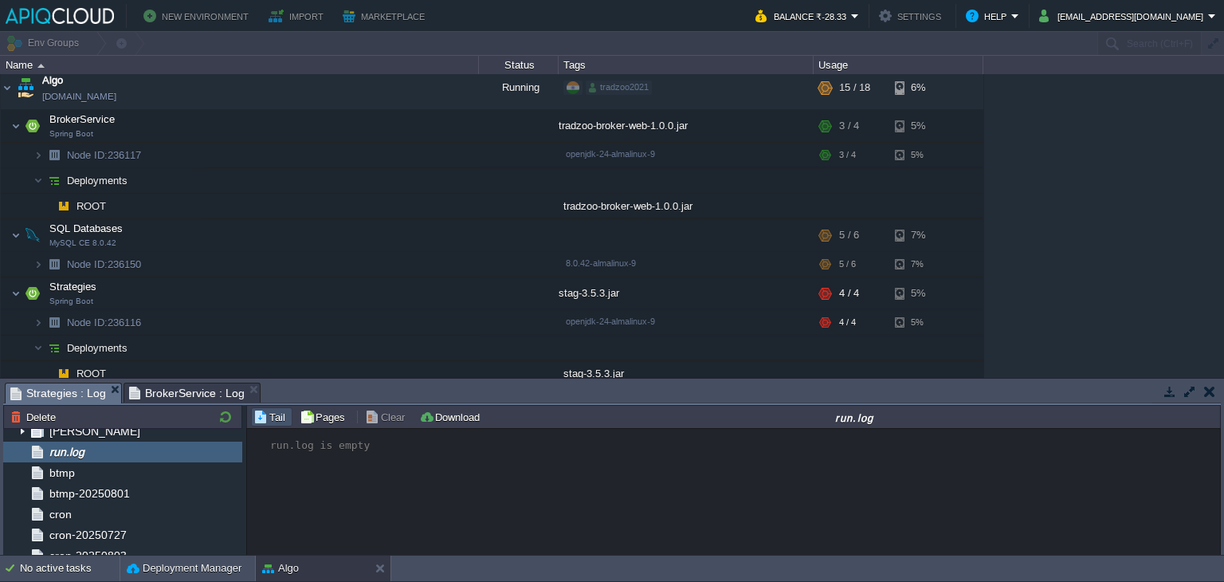
click at [1212, 393] on button "button" at bounding box center [1210, 391] width 11 height 14
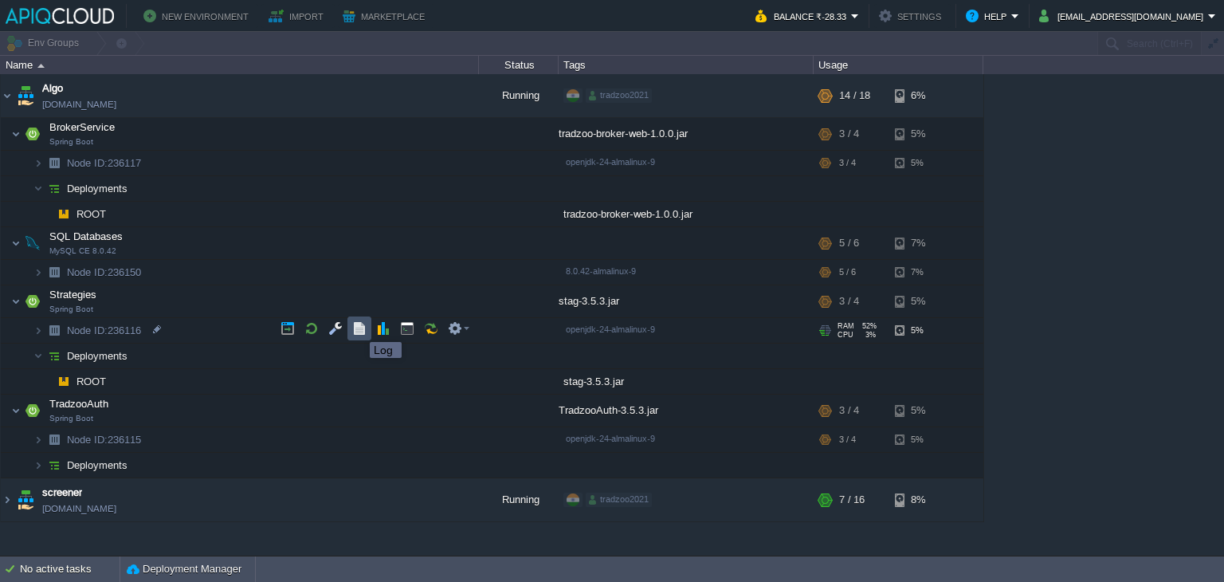
click at [358, 328] on button "button" at bounding box center [359, 328] width 14 height 14
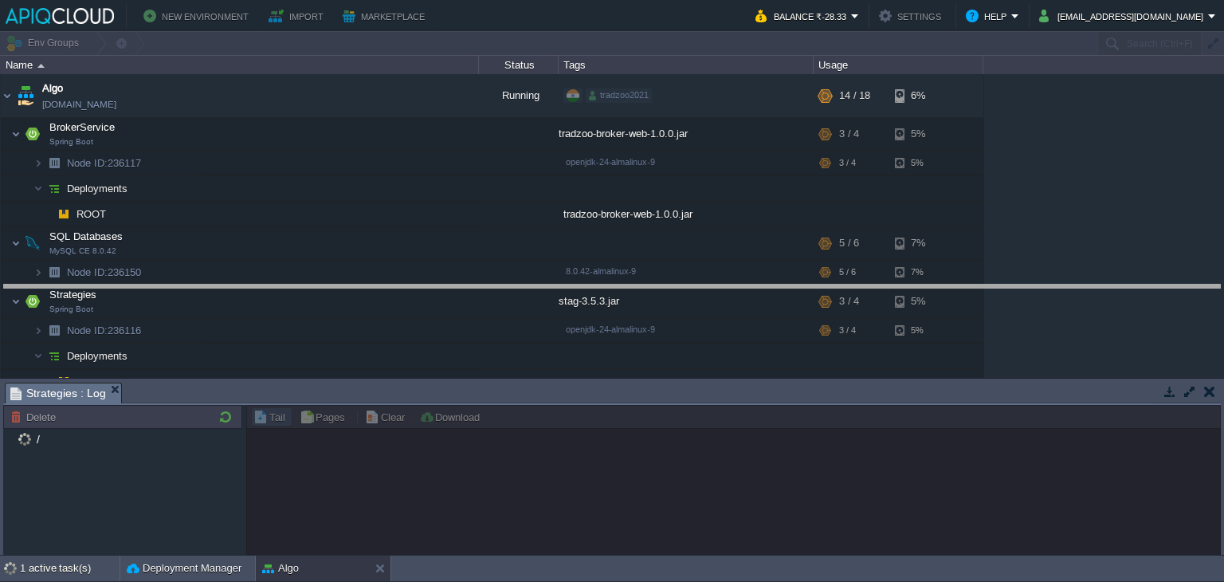
drag, startPoint x: 590, startPoint y: 389, endPoint x: 607, endPoint y: 280, distance: 110.5
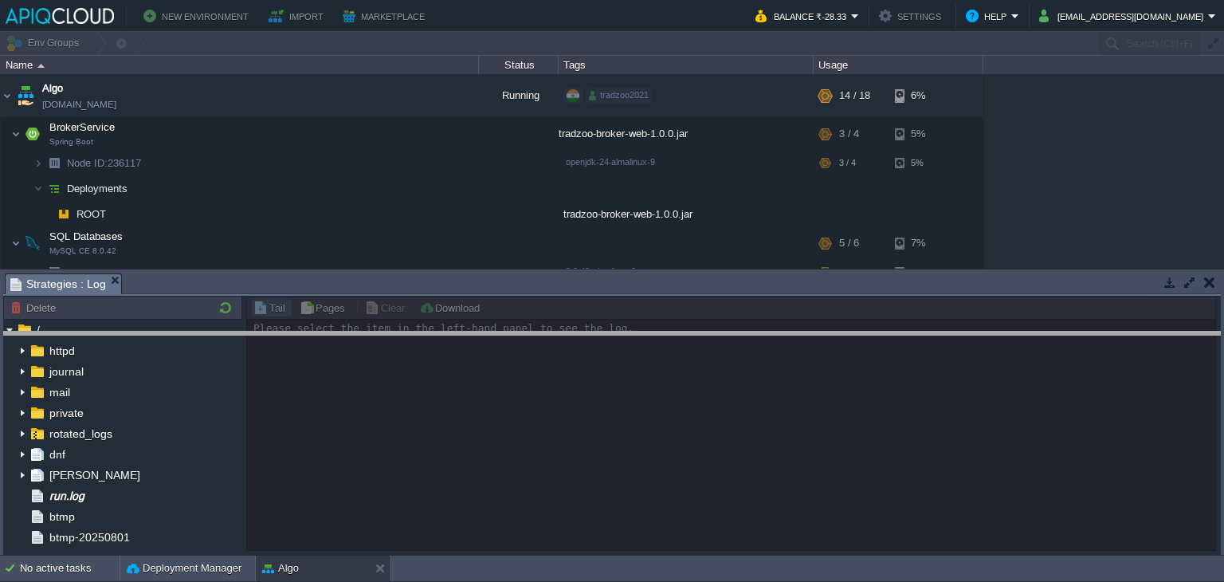
drag, startPoint x: 775, startPoint y: 280, endPoint x: 785, endPoint y: 385, distance: 105.7
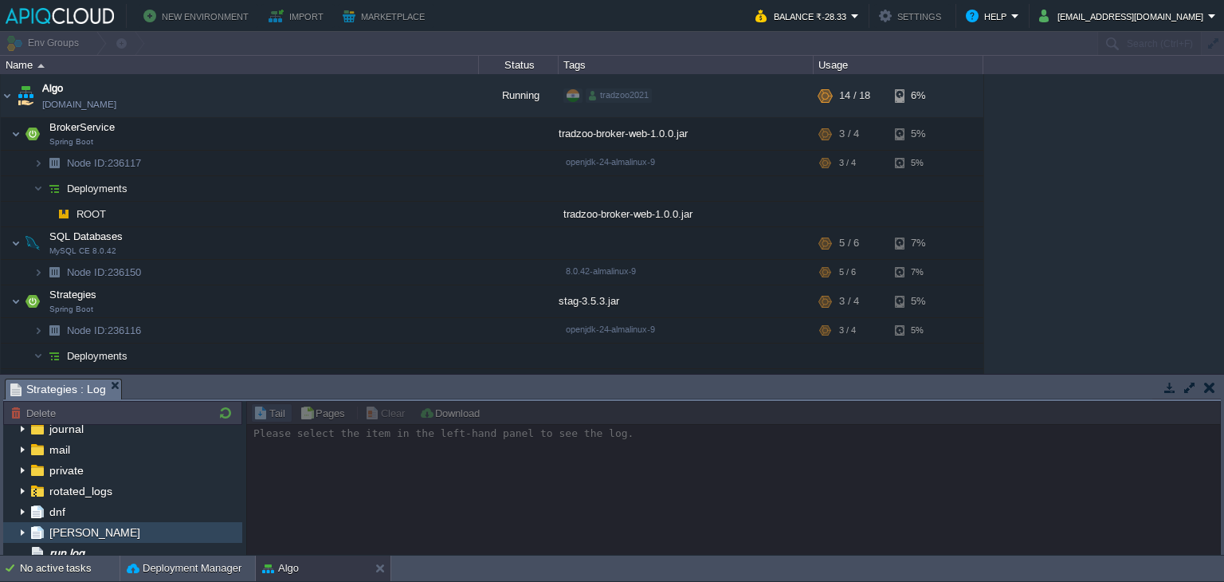
scroll to position [99, 0]
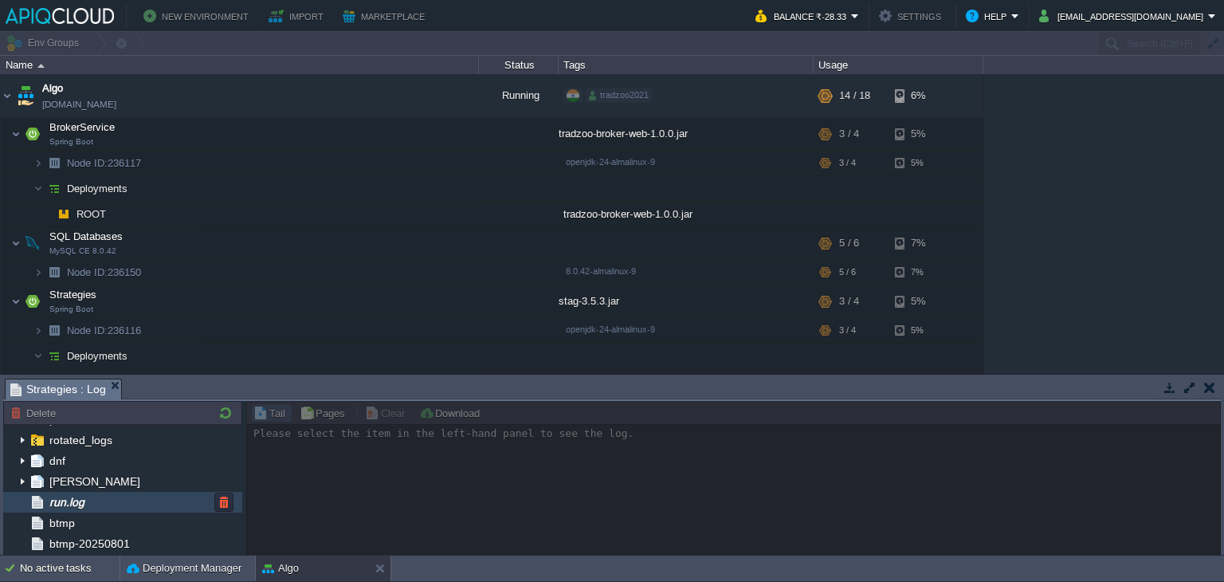
click at [81, 506] on span "run.log" at bounding box center [66, 502] width 41 height 14
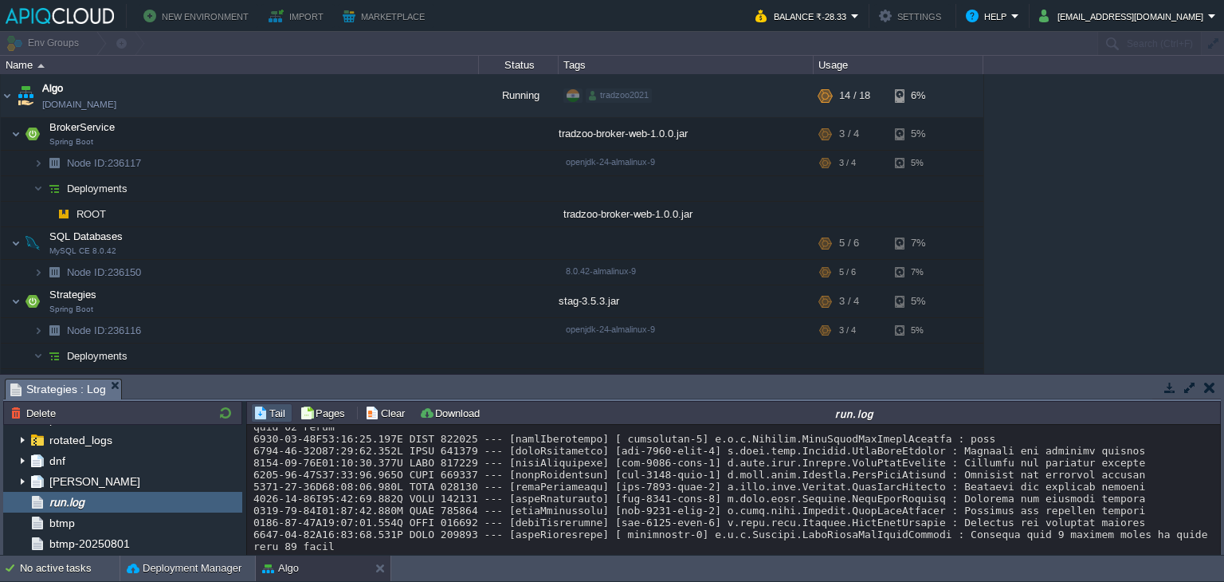
scroll to position [4147, 0]
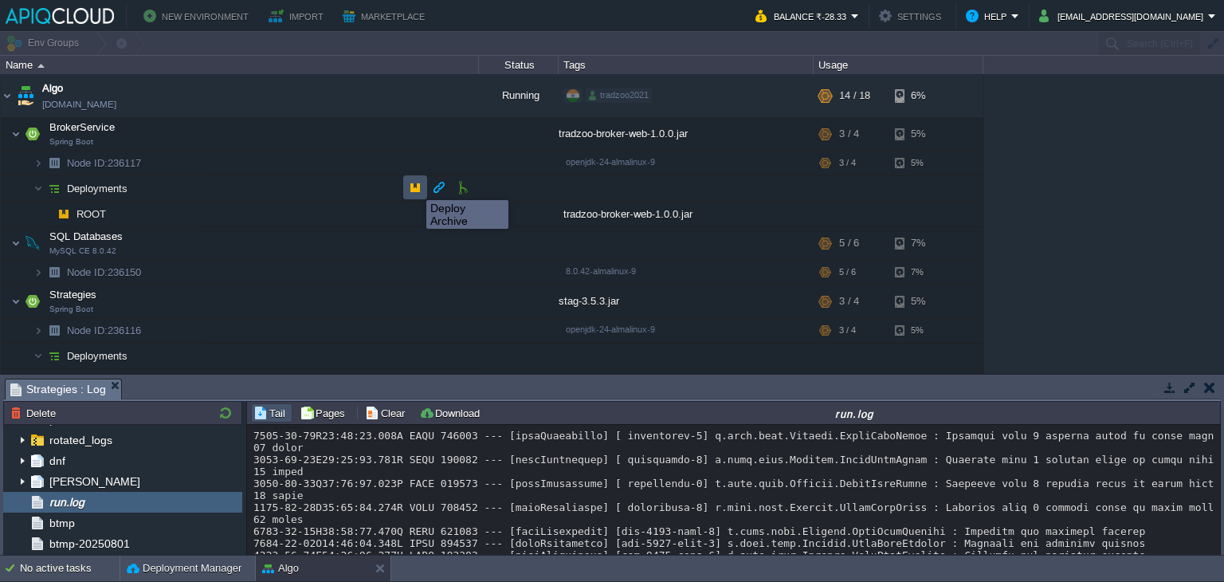
click at [415, 186] on button "button" at bounding box center [415, 187] width 14 height 14
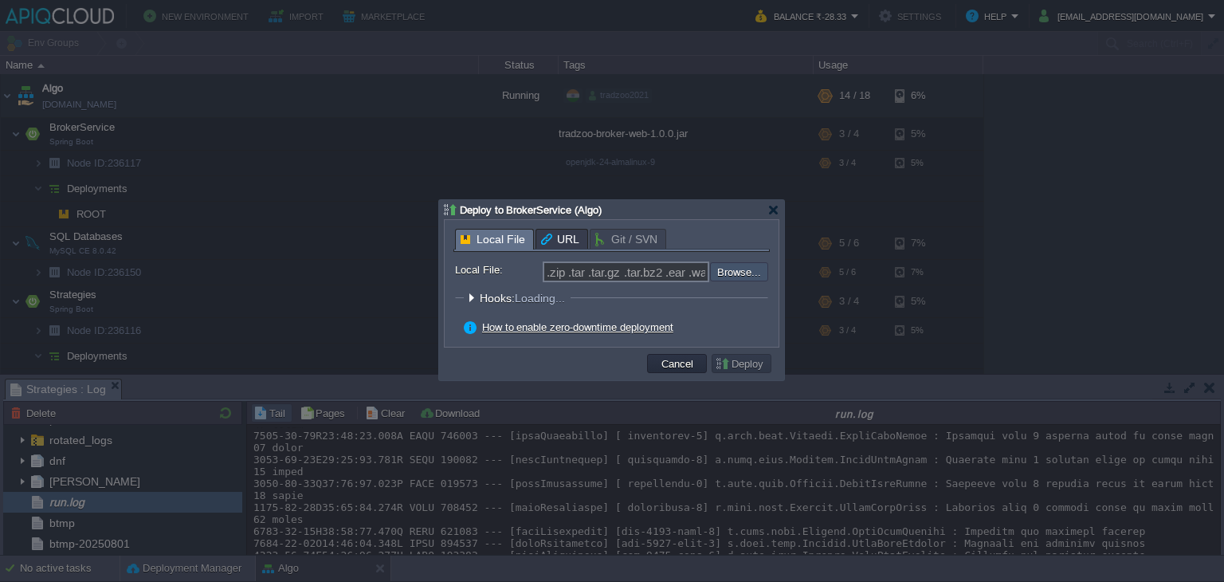
click at [733, 269] on input "file" at bounding box center [668, 271] width 202 height 19
type input "C:\fakepath\tradzoo-broker-web-1.0.0.jar"
type input "tradzoo-broker-web-1.0.0.jar"
click at [746, 364] on button "Deploy" at bounding box center [741, 363] width 53 height 14
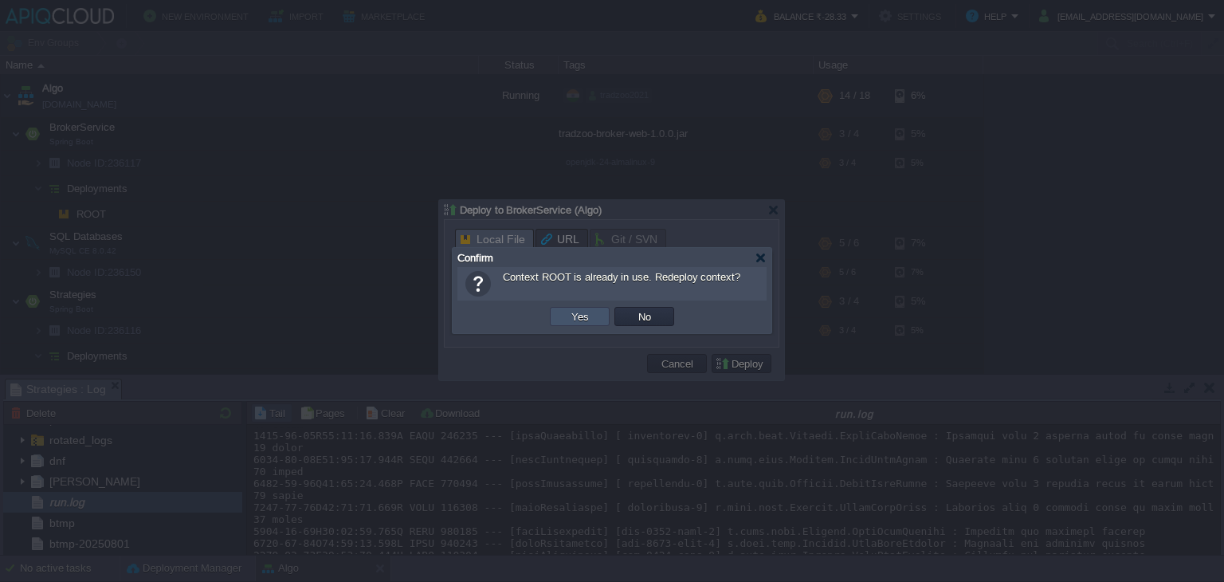
click at [572, 316] on button "Yes" at bounding box center [580, 316] width 27 height 14
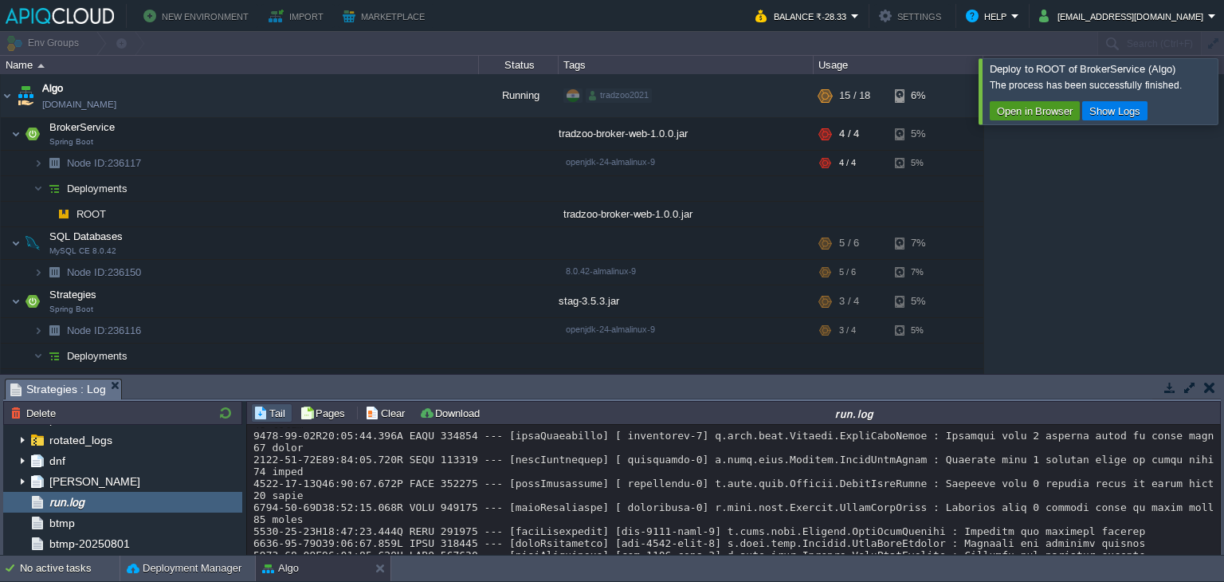
click at [1023, 111] on button "Open in Browser" at bounding box center [1034, 111] width 85 height 14
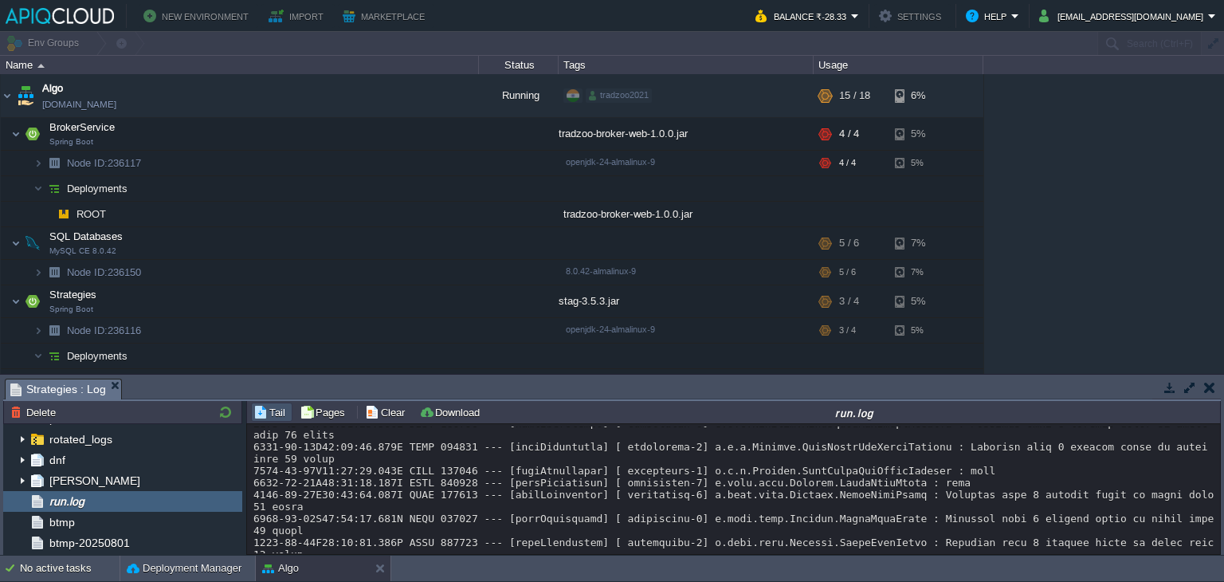
scroll to position [7055, 0]
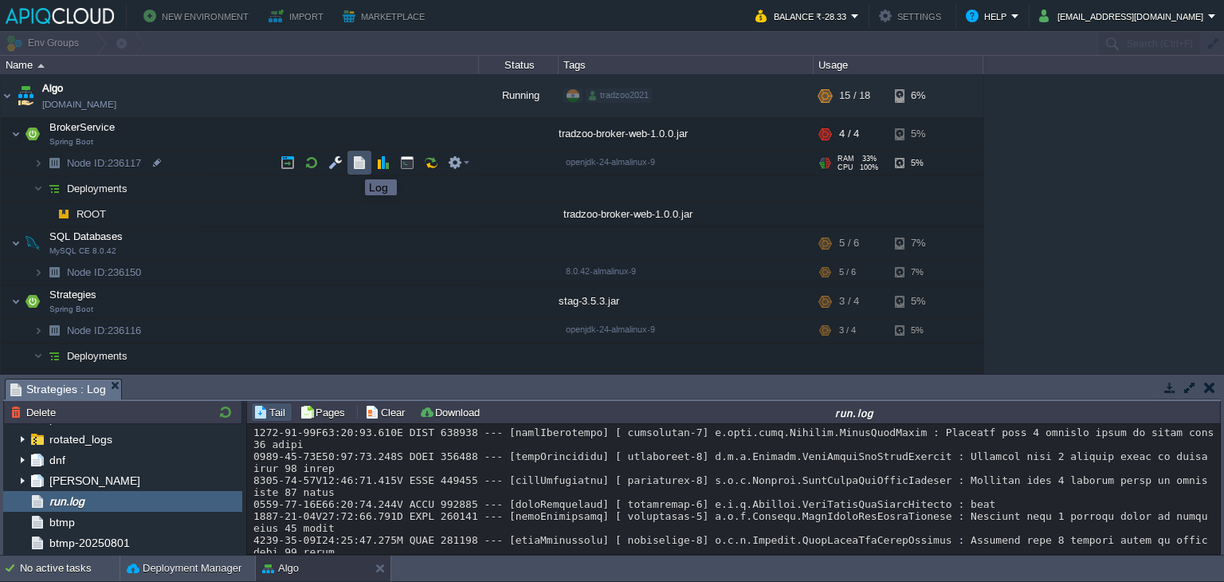
click at [353, 165] on button "button" at bounding box center [359, 162] width 14 height 14
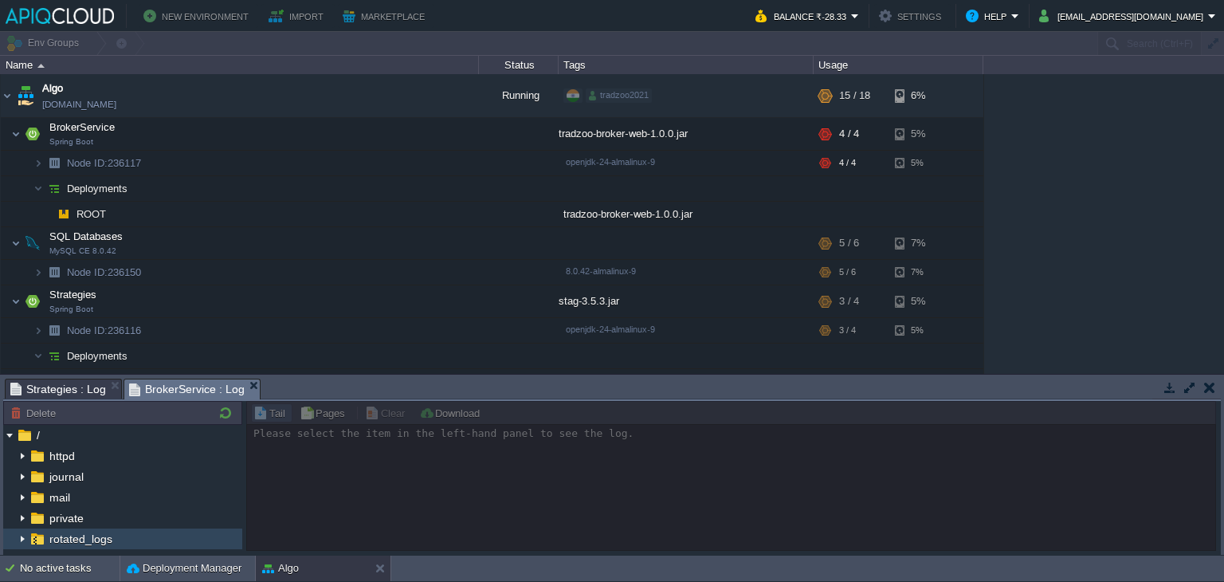
scroll to position [83, 0]
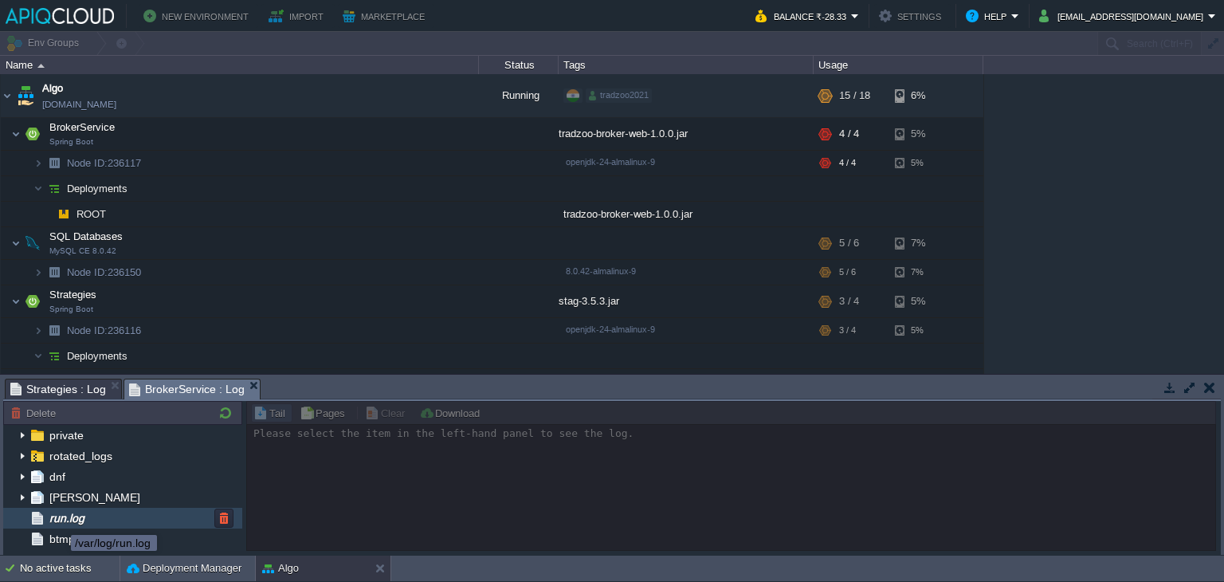
click at [59, 521] on span "run.log" at bounding box center [66, 518] width 41 height 14
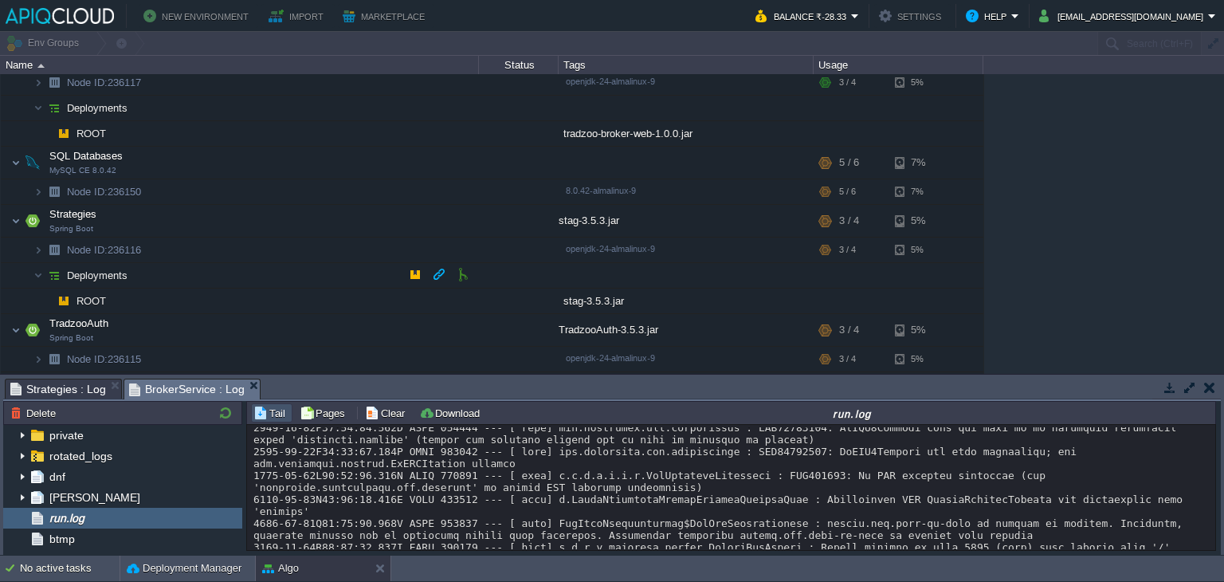
scroll to position [96, 0]
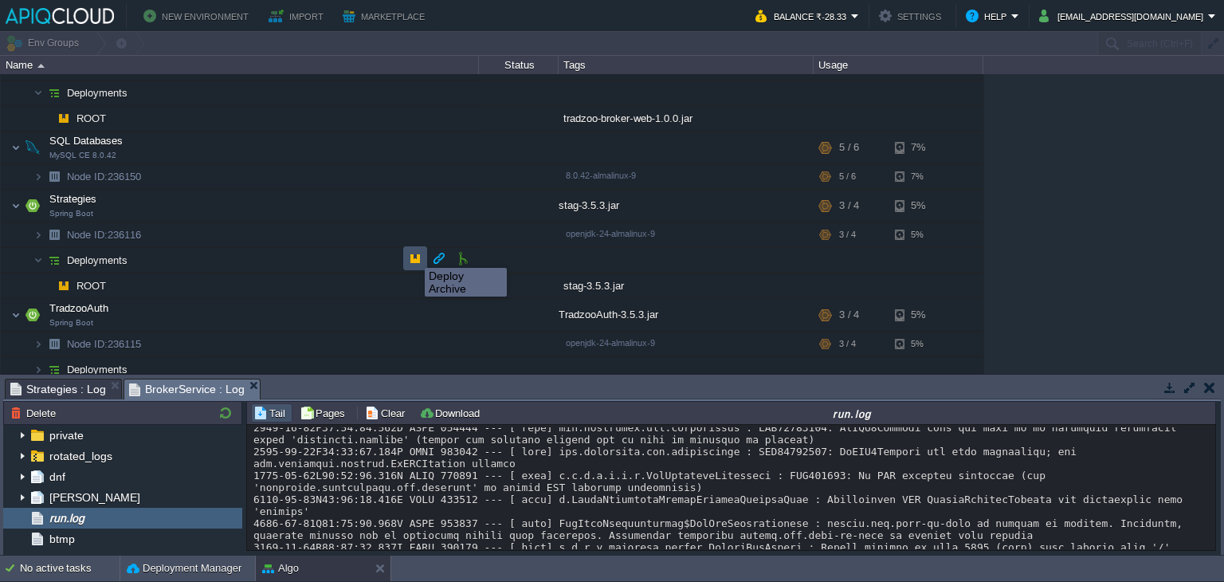
click at [413, 254] on button "button" at bounding box center [415, 258] width 14 height 14
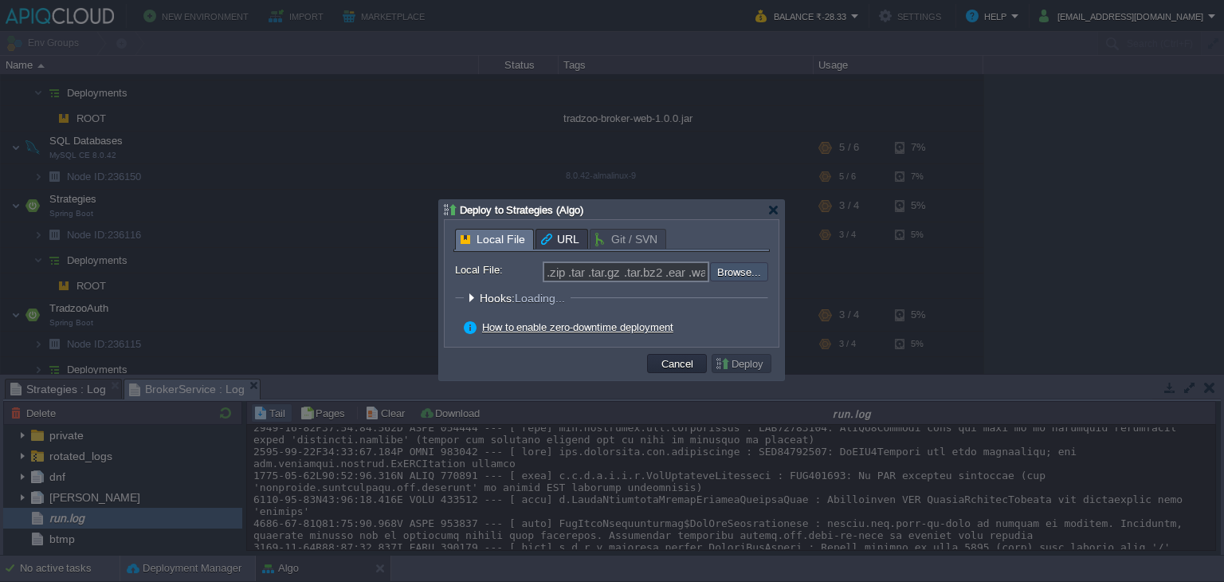
click at [722, 265] on input "file" at bounding box center [668, 271] width 202 height 19
type input "C:\fakepath\stag-3.5.3.jar"
type input "stag-3.5.3.jar"
click at [764, 363] on button "Deploy" at bounding box center [741, 363] width 53 height 14
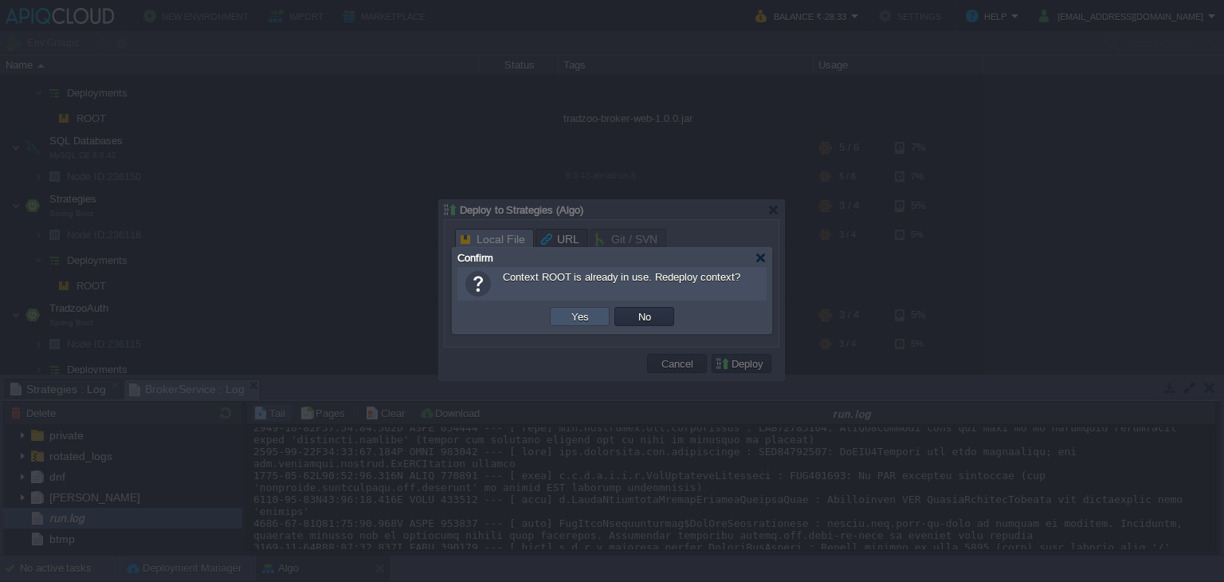
click at [572, 313] on button "Yes" at bounding box center [580, 316] width 27 height 14
